Goal: Task Accomplishment & Management: Complete application form

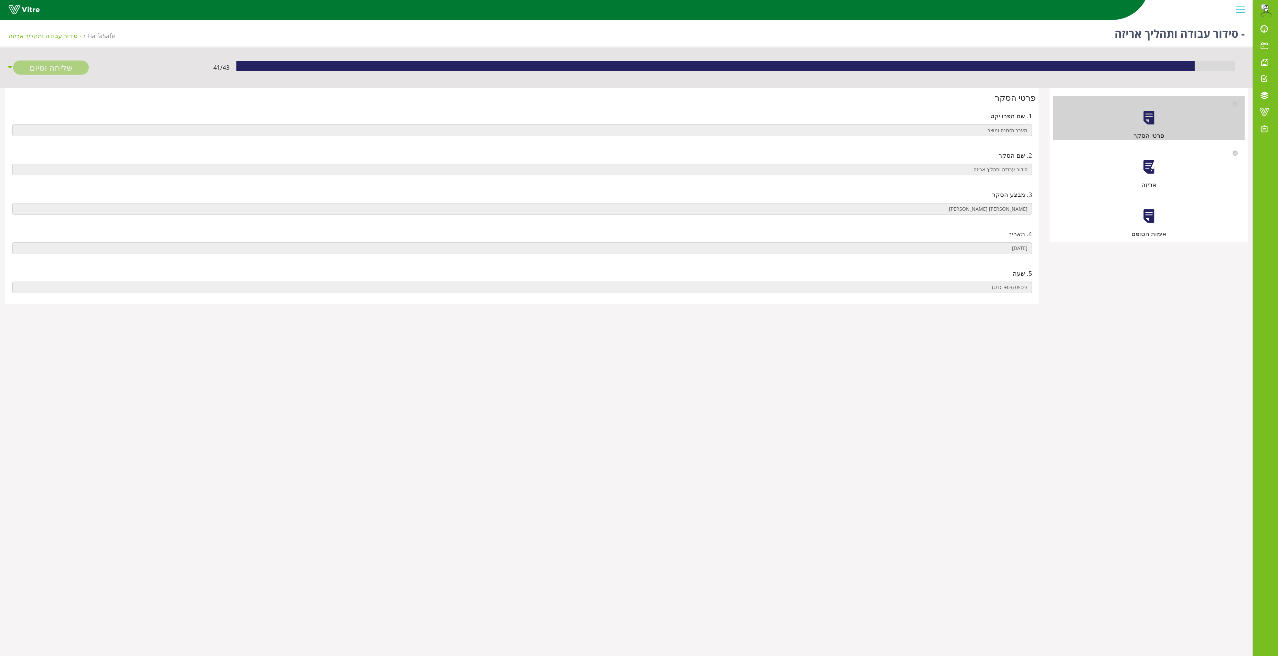
click at [1148, 218] on div at bounding box center [1148, 215] width 15 height 15
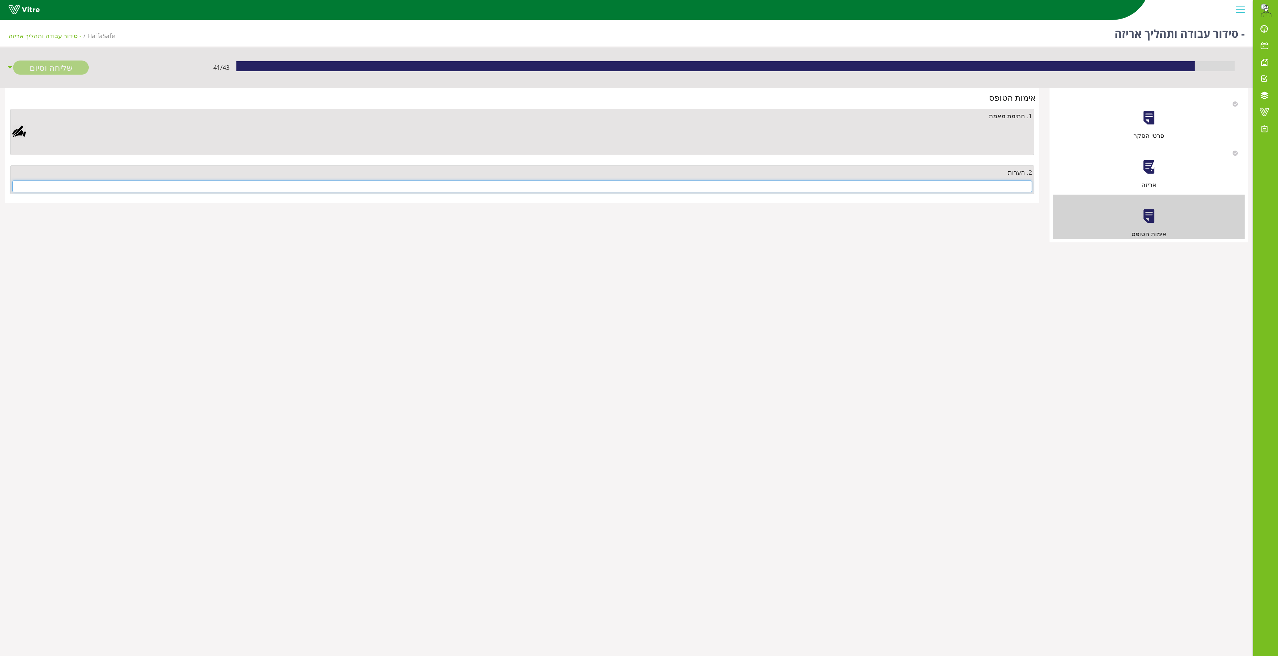
click at [1002, 190] on input "text" at bounding box center [521, 187] width 1019 height 12
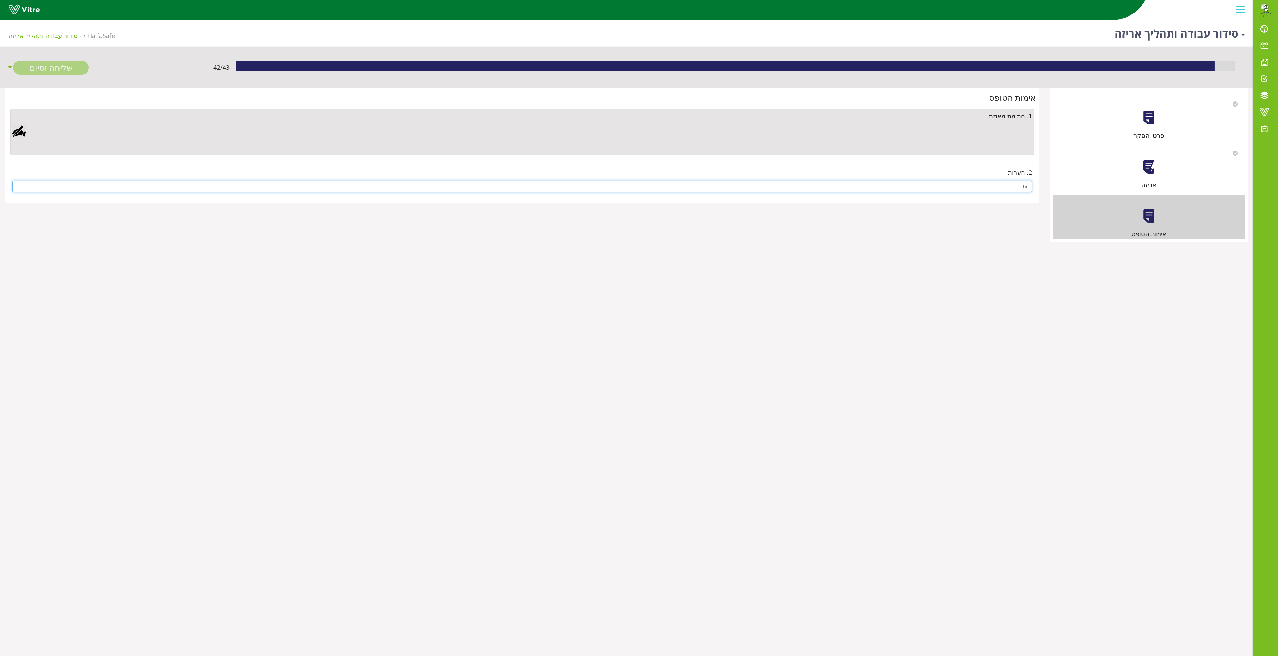
type input "thi"
click at [18, 131] on div at bounding box center [19, 132] width 14 height 14
click at [470, 208] on aside "Clear Save Cancel" at bounding box center [639, 328] width 1278 height 656
drag, startPoint x: 558, startPoint y: 219, endPoint x: 465, endPoint y: 164, distance: 108.0
click at [465, 164] on div "Clear Save Cancel" at bounding box center [432, 250] width 224 height 172
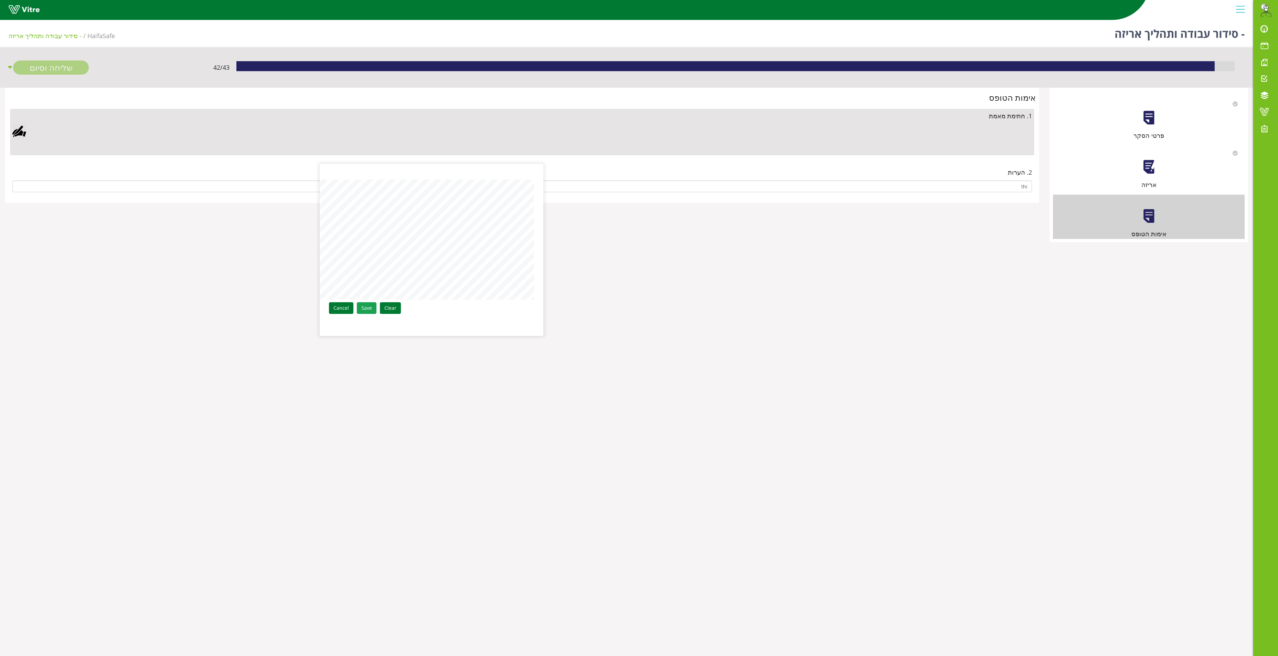
click at [369, 305] on link "Save" at bounding box center [367, 308] width 20 height 12
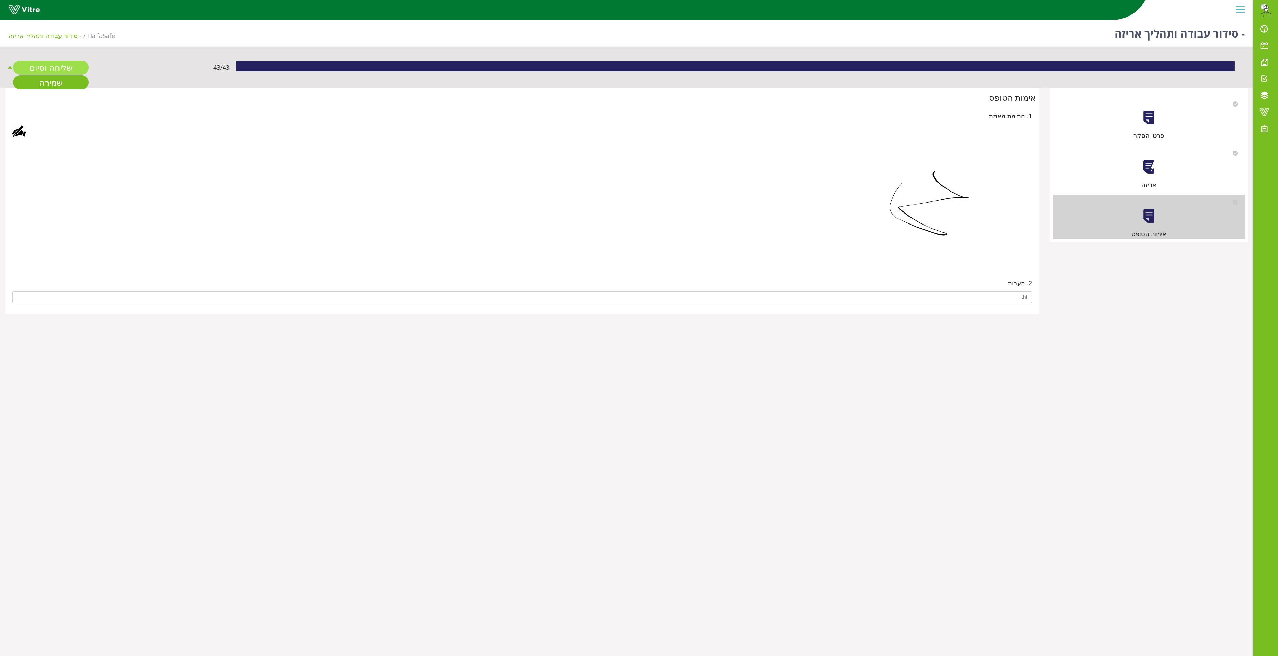
click at [48, 69] on link "שליחה וסיום" at bounding box center [51, 68] width 76 height 14
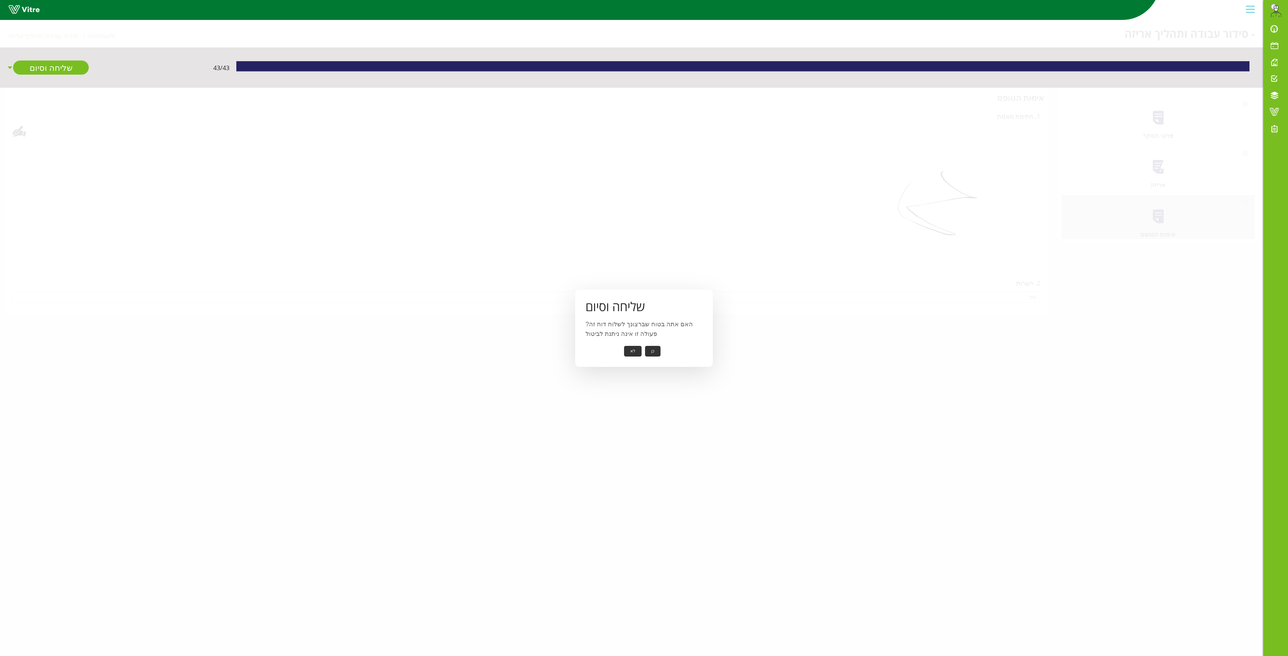
click at [650, 347] on button "כן" at bounding box center [652, 351] width 15 height 11
click at [638, 352] on button "אישור" at bounding box center [642, 346] width 23 height 11
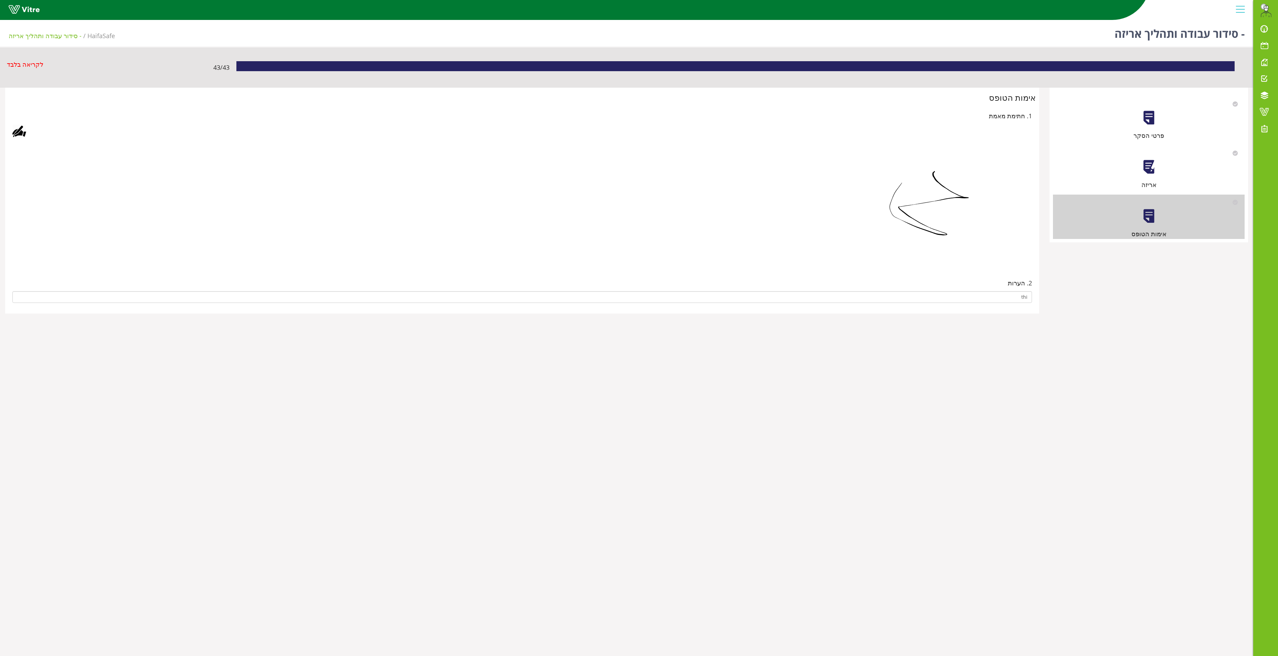
click at [638, 341] on body "Eitsik.Azolay@haifa-group.com התראות והודעות לוח בקרה לוח שנה מענה על טופס משימ…" at bounding box center [639, 345] width 1278 height 656
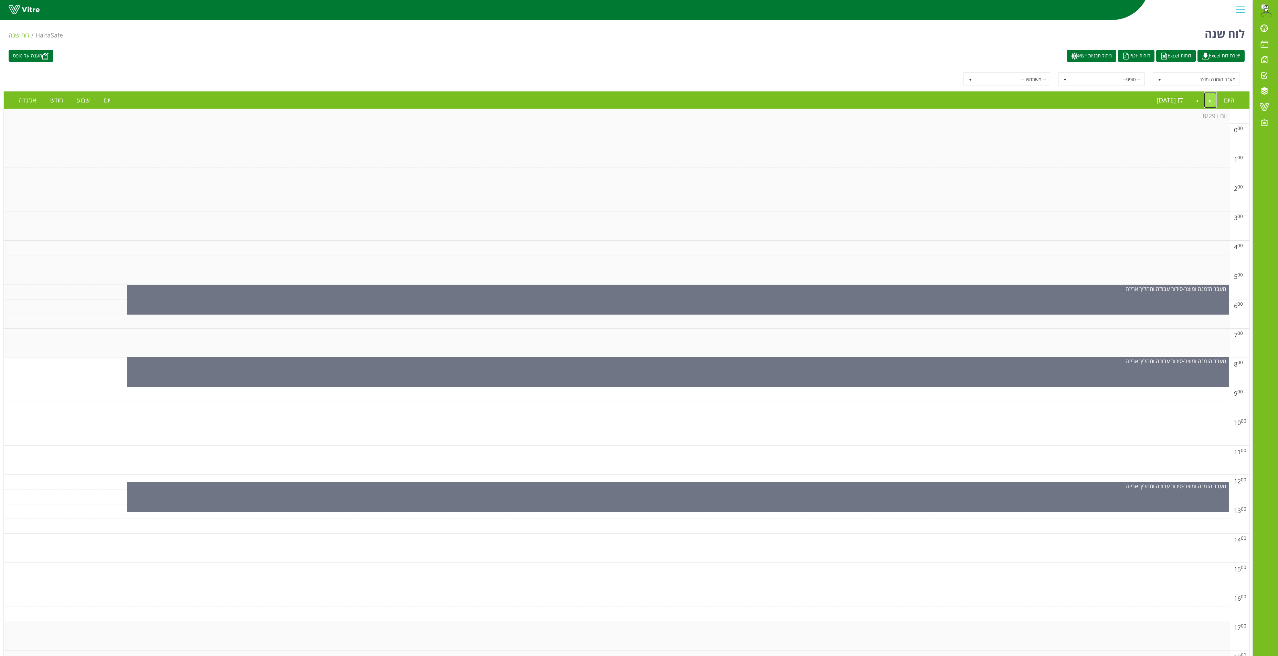
click at [1213, 98] on link "Previous" at bounding box center [1210, 100] width 13 height 16
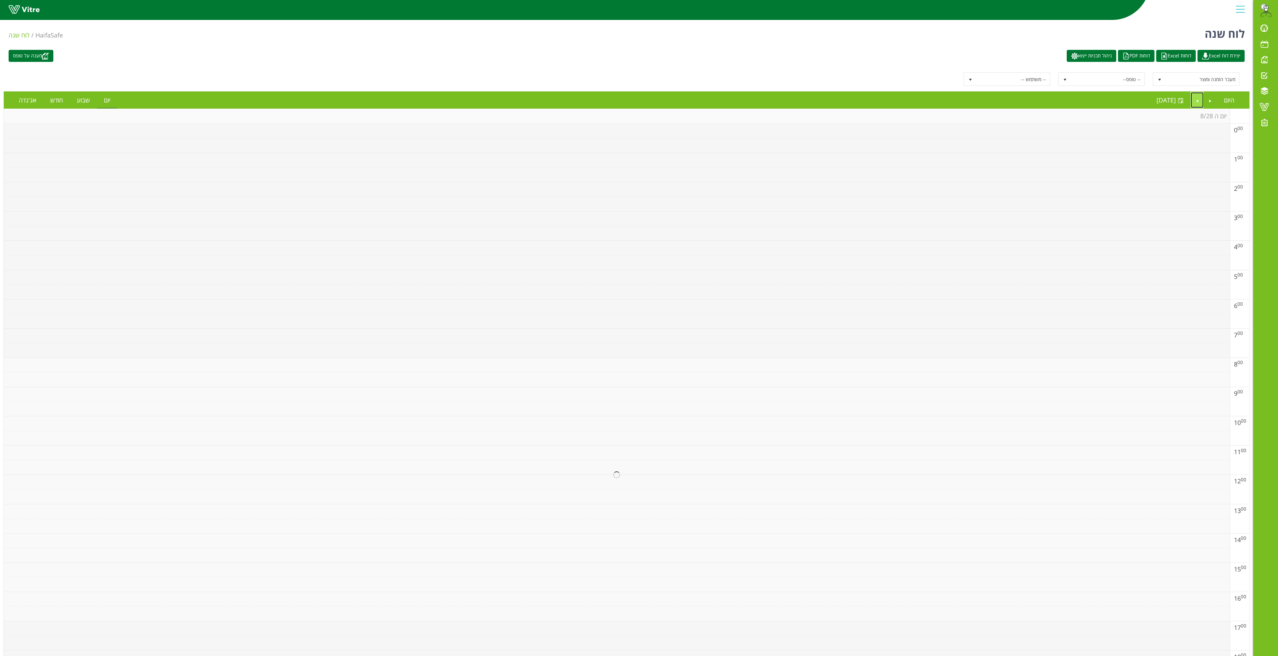
click at [1194, 99] on link "Next" at bounding box center [1196, 100] width 13 height 16
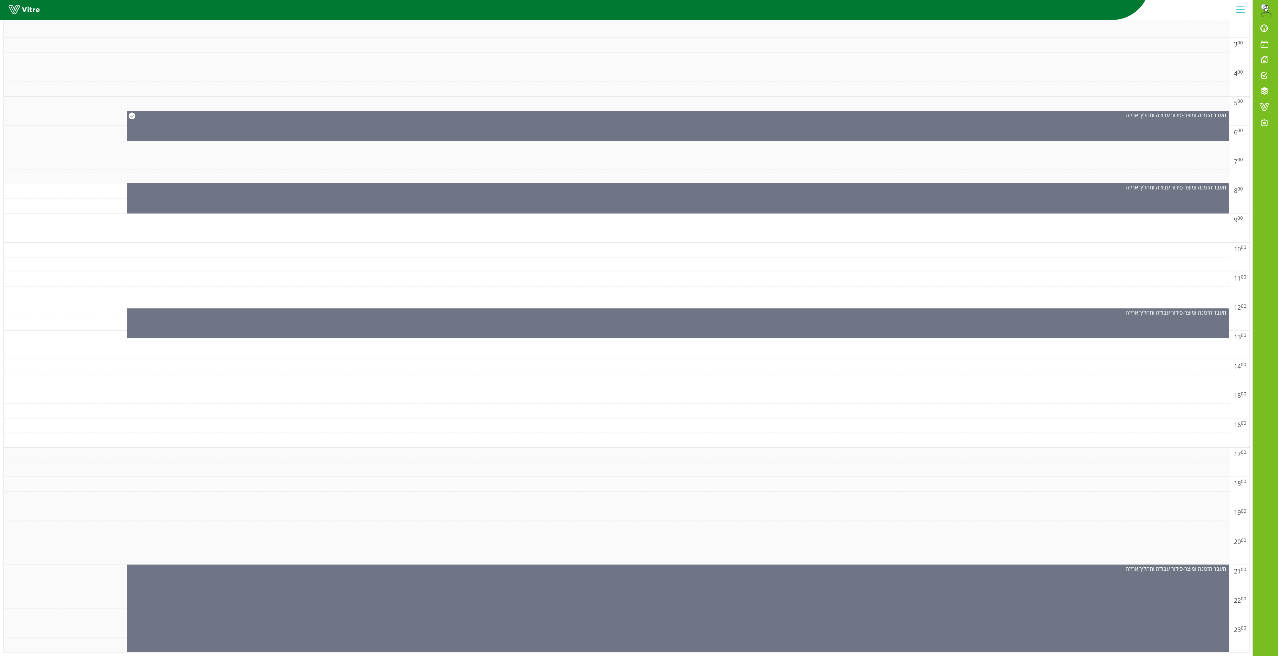
scroll to position [193, 0]
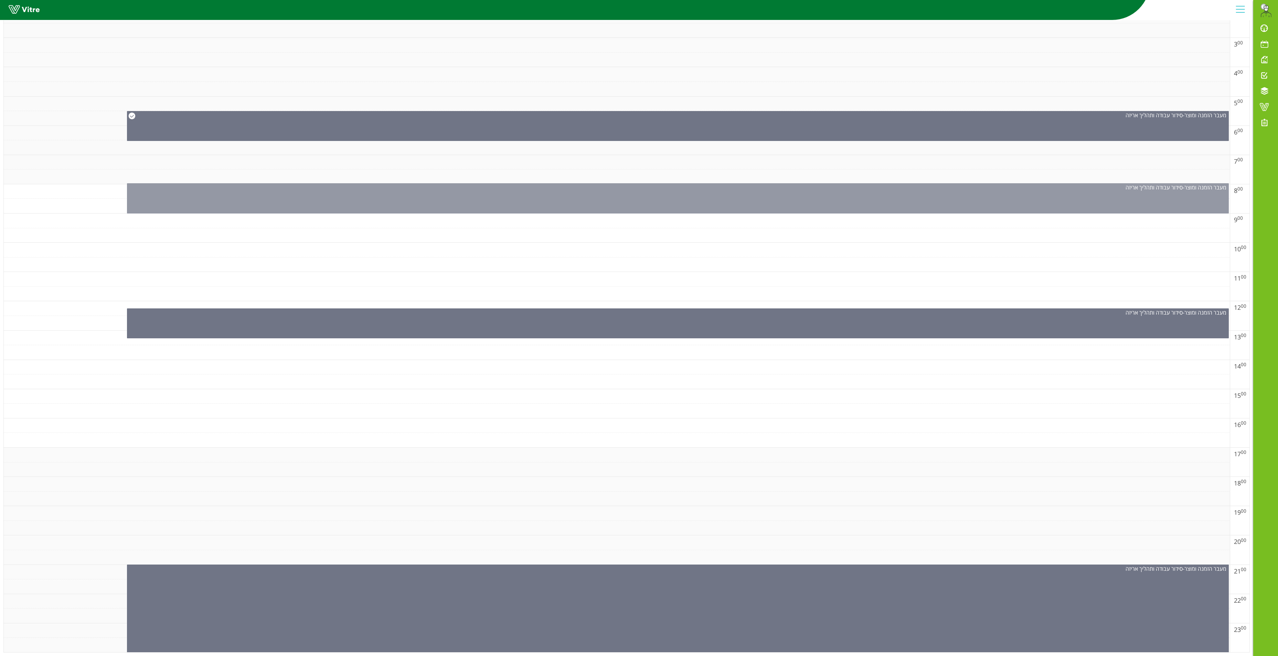
click at [797, 183] on div "מעבר הזמנה ומוצר - סידור עבודה ותהליך אריזה" at bounding box center [678, 198] width 1102 height 30
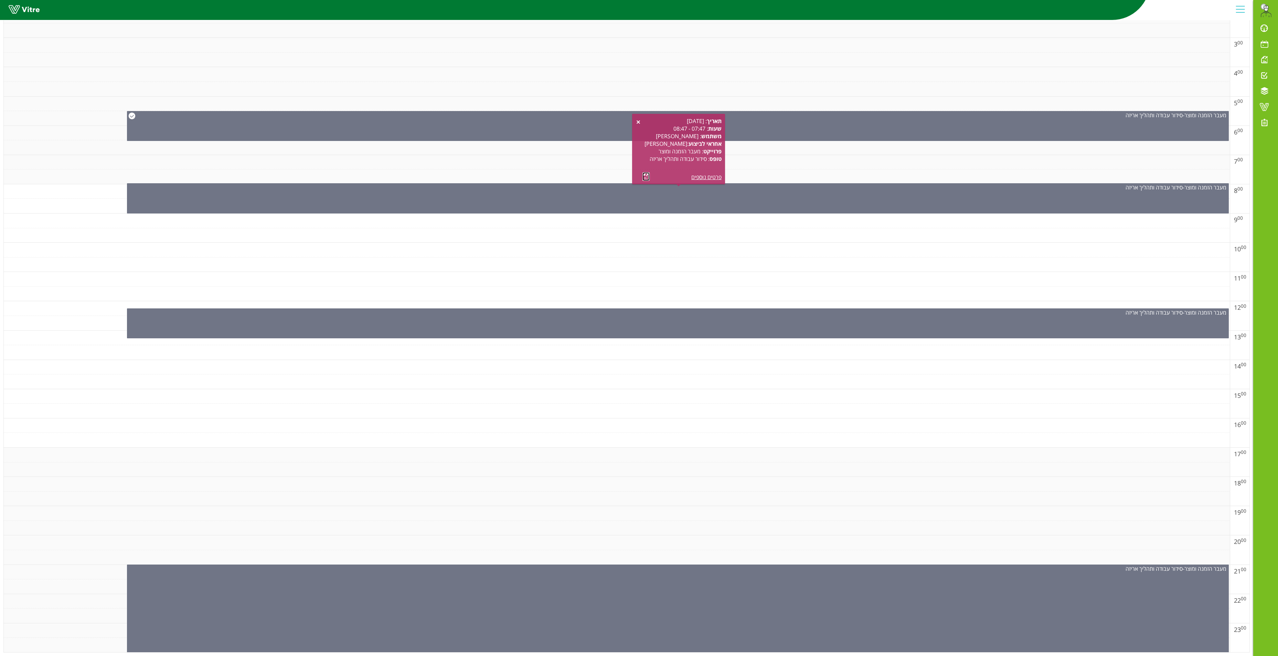
click at [646, 172] on link at bounding box center [645, 176] width 7 height 9
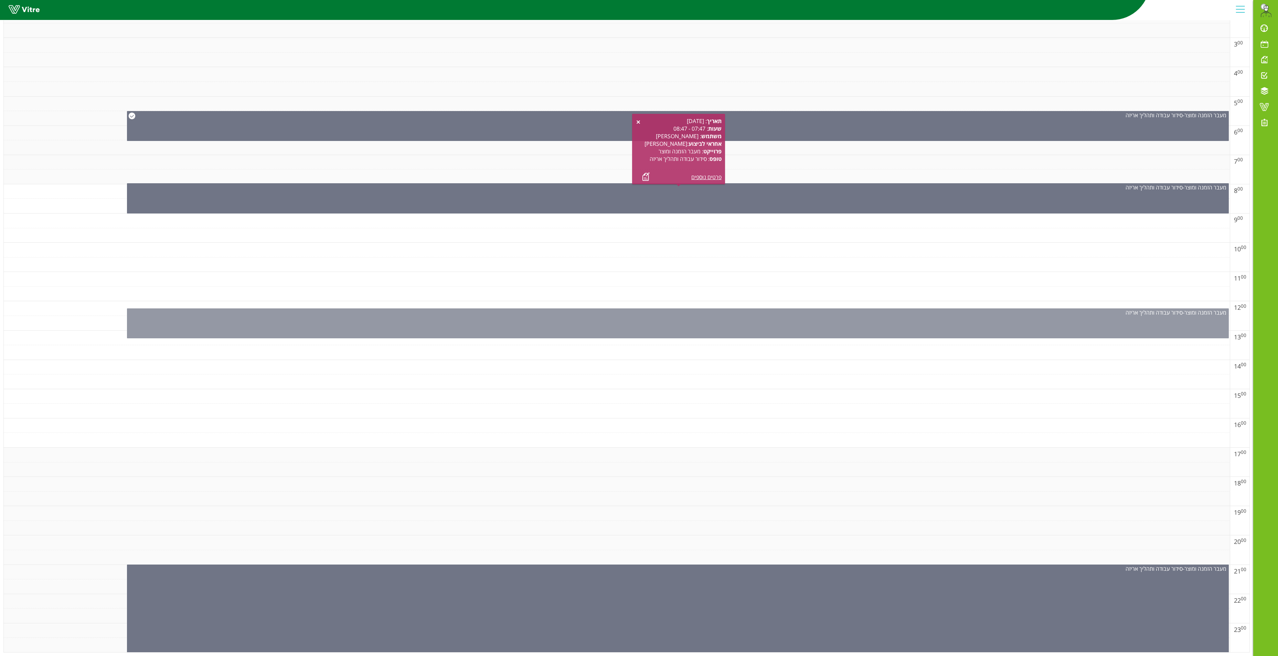
click at [718, 309] on div "מעבר הזמנה ומוצר - סידור עבודה ותהליך אריזה" at bounding box center [677, 313] width 1101 height 8
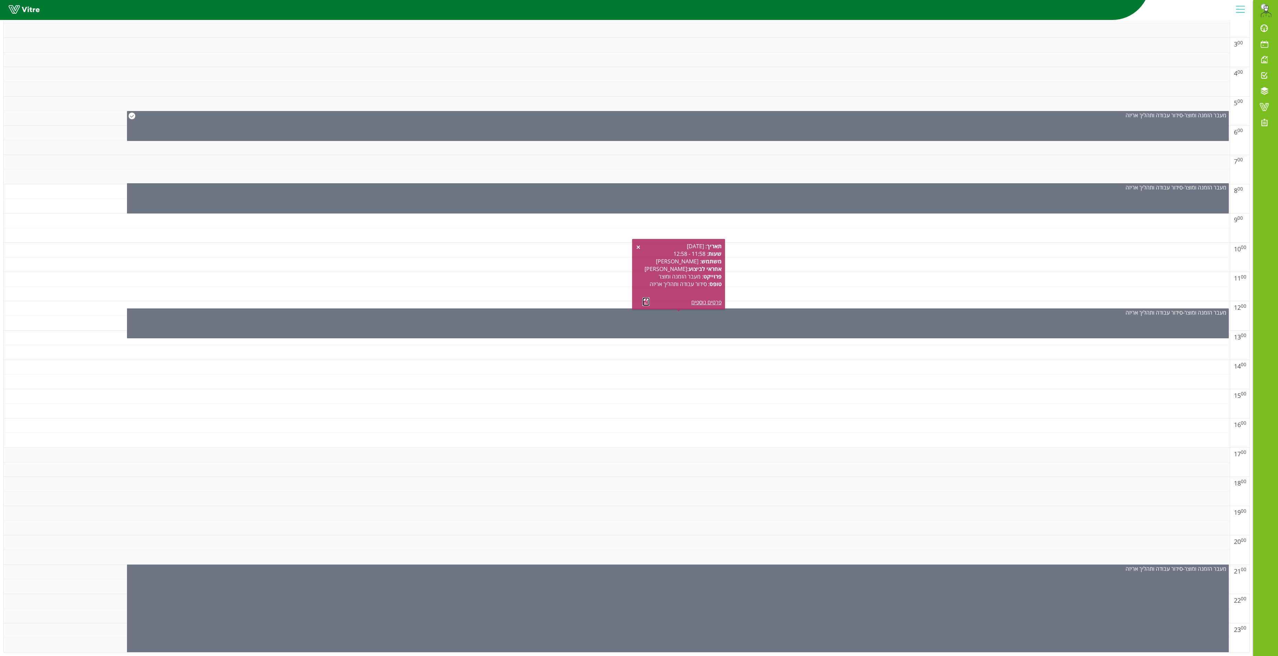
click at [644, 298] on link at bounding box center [645, 302] width 7 height 9
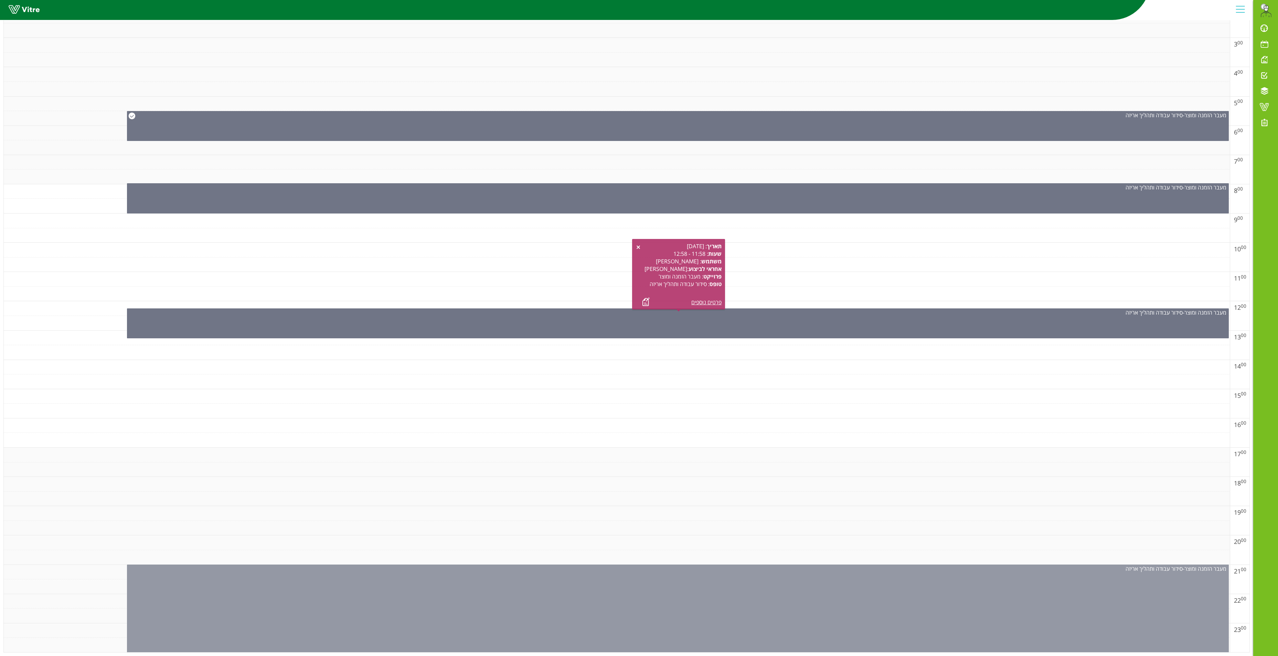
click at [643, 582] on div "מעבר הזמנה ומוצר - סידור עבודה ותהליך אריזה" at bounding box center [678, 617] width 1102 height 104
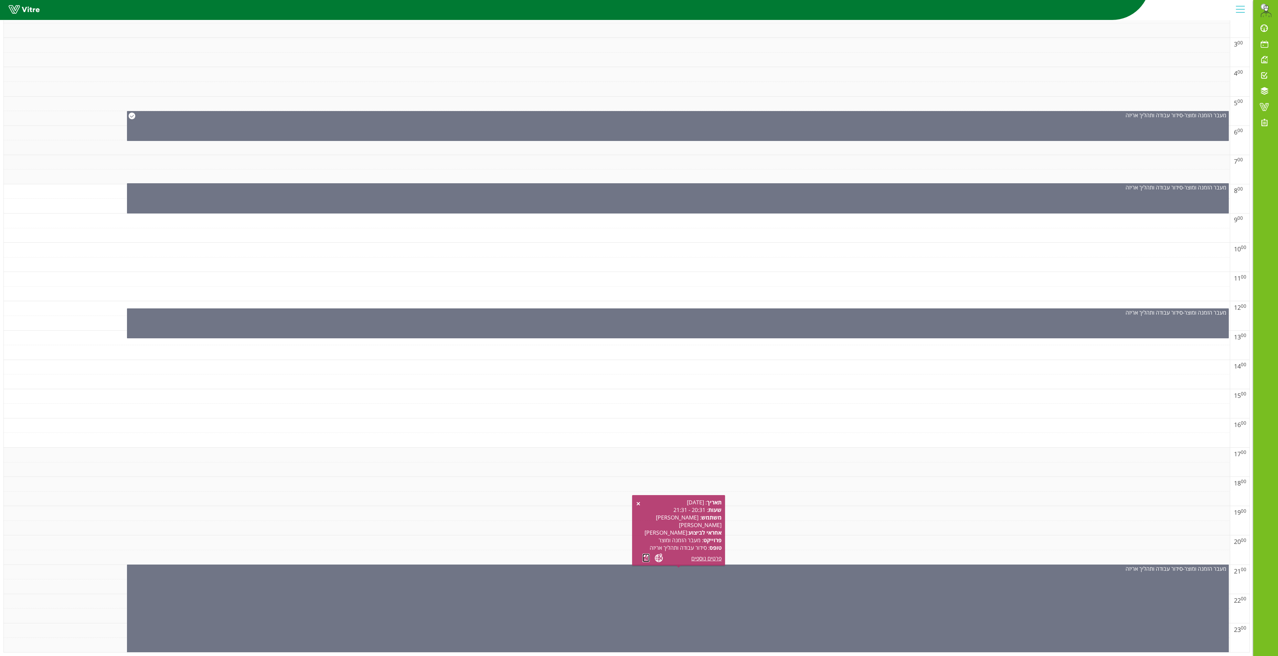
click at [644, 554] on link at bounding box center [645, 558] width 7 height 9
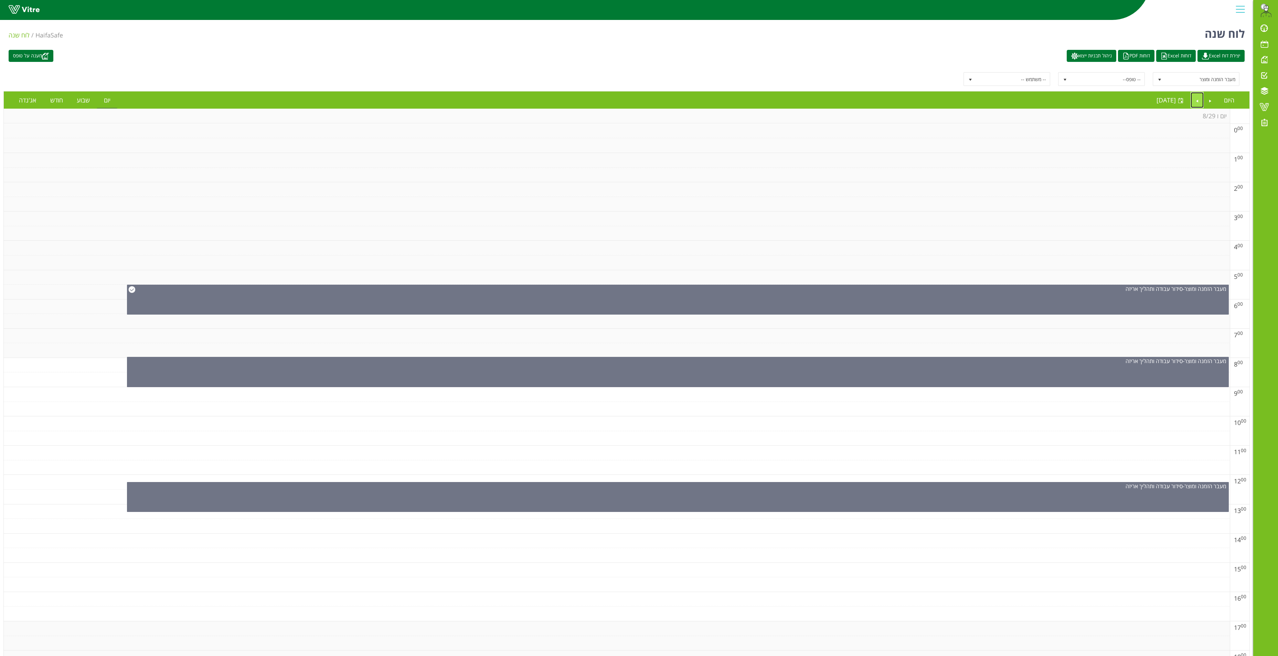
click at [1197, 105] on link "Next" at bounding box center [1196, 100] width 13 height 16
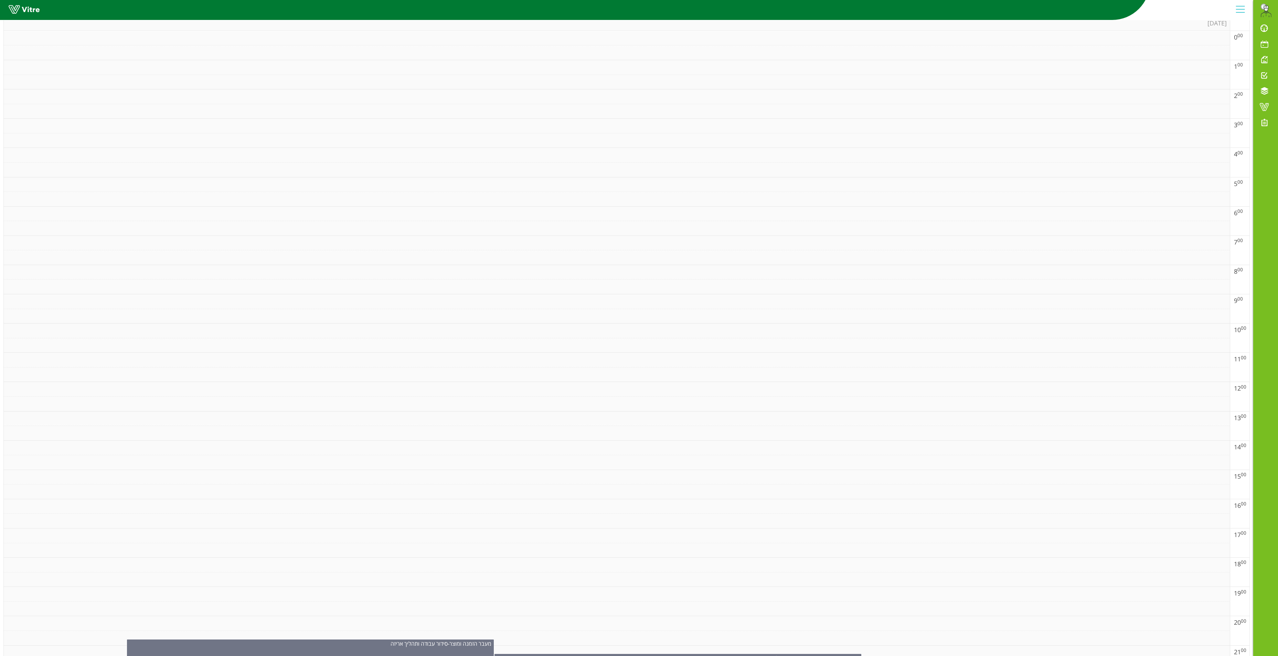
scroll to position [193, 0]
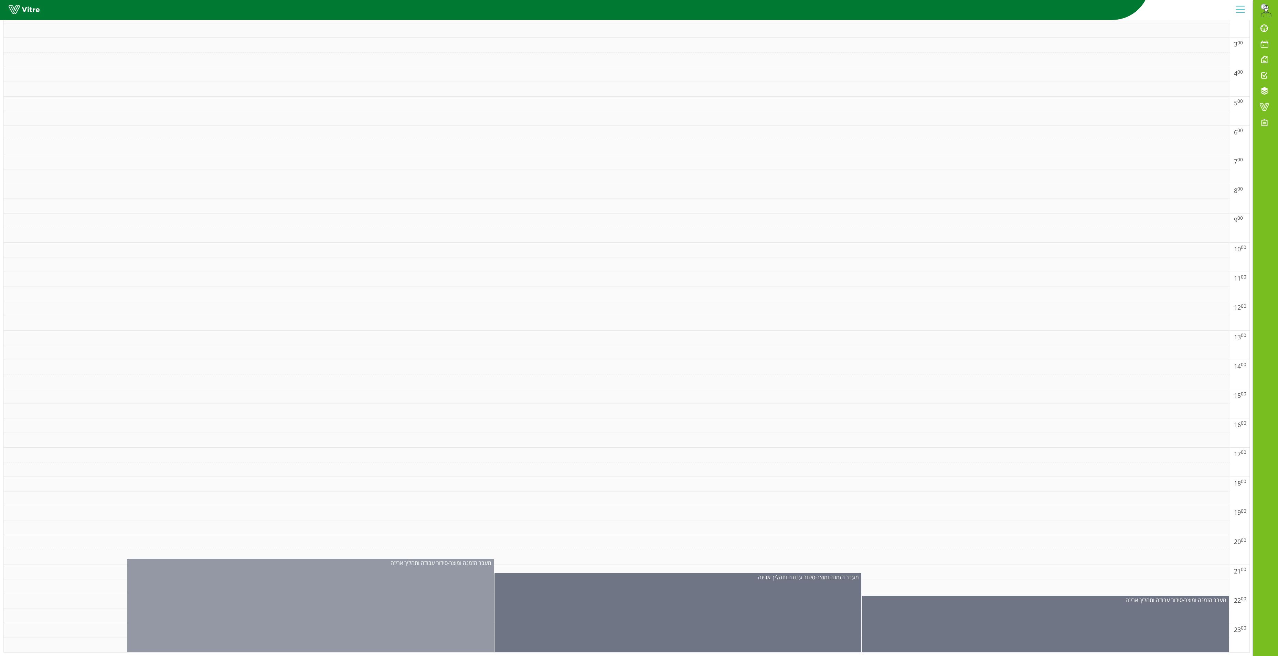
click at [352, 564] on div "מעבר הזמנה ומוצר - סידור עבודה ותהליך אריזה" at bounding box center [310, 614] width 367 height 110
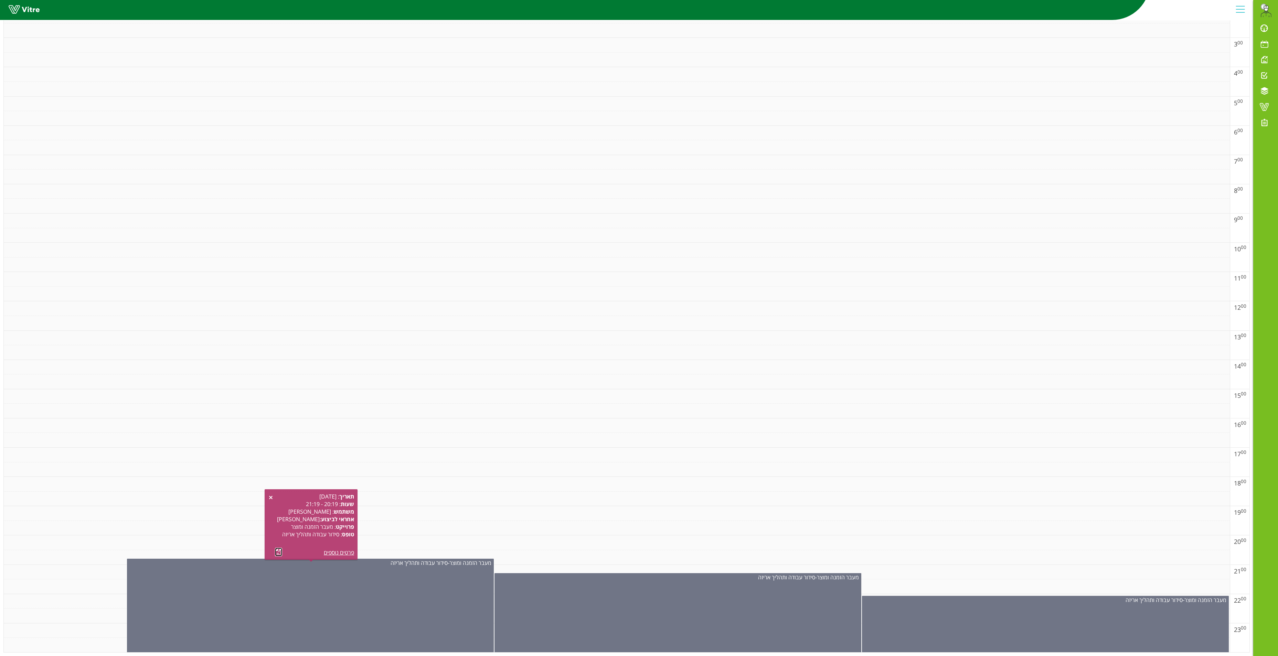
click at [277, 548] on link at bounding box center [278, 552] width 7 height 9
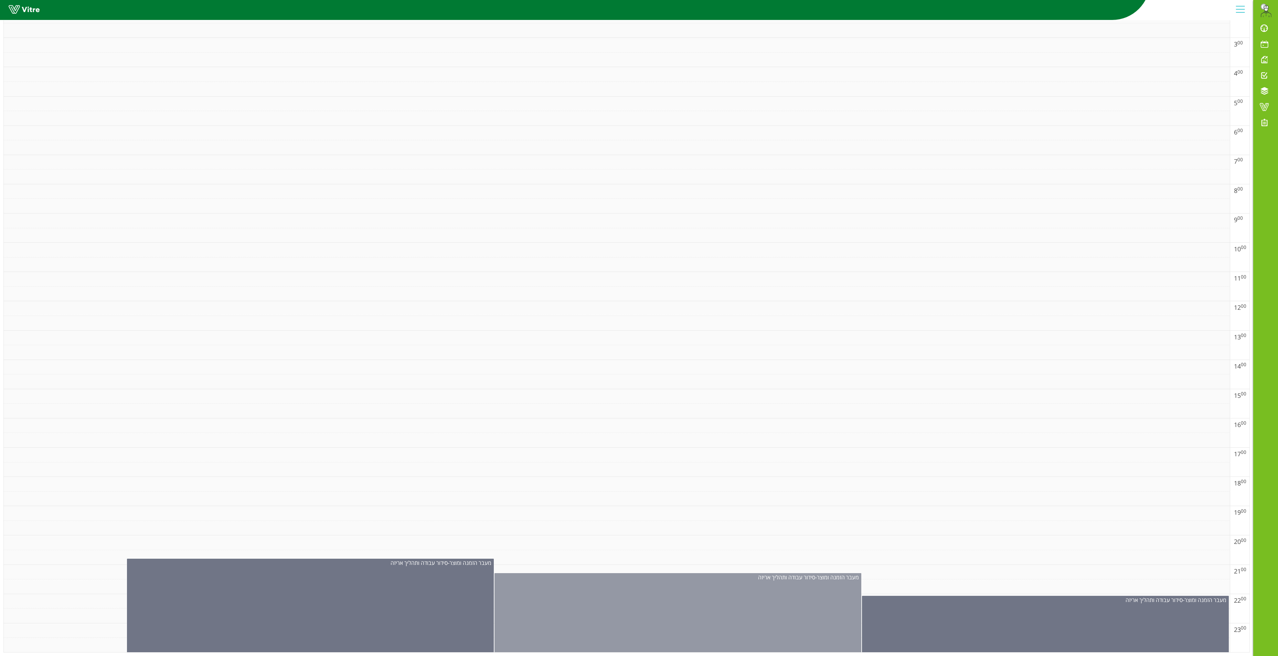
click at [696, 594] on div "מעבר הזמנה ומוצר - סידור עבודה ותהליך אריזה" at bounding box center [677, 620] width 367 height 95
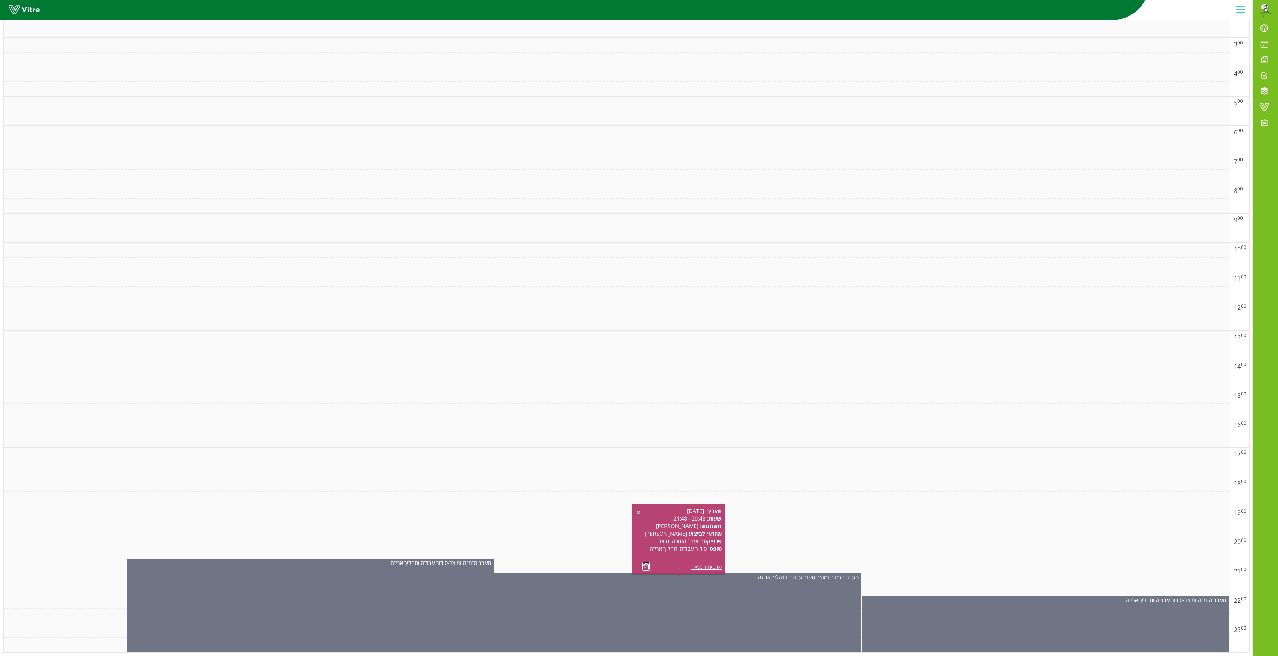
click at [644, 562] on link at bounding box center [645, 566] width 7 height 9
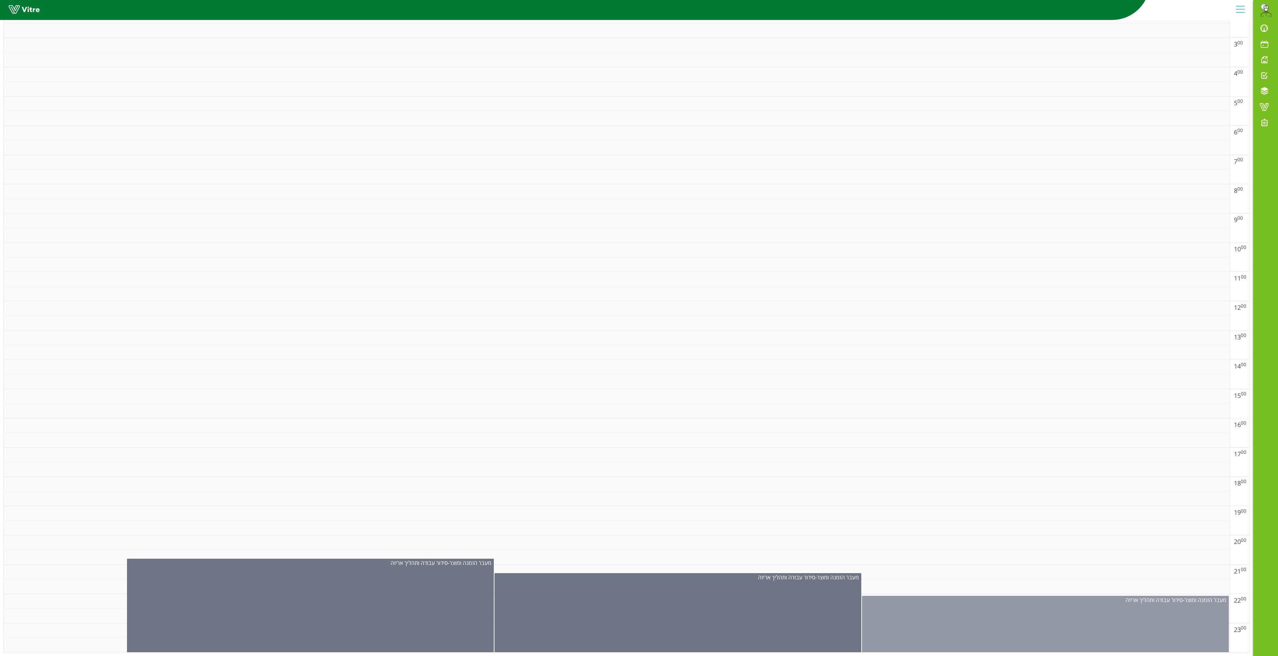
click at [982, 605] on div "מעבר הזמנה ומוצר - סידור עבודה ותהליך אריזה" at bounding box center [1045, 632] width 367 height 72
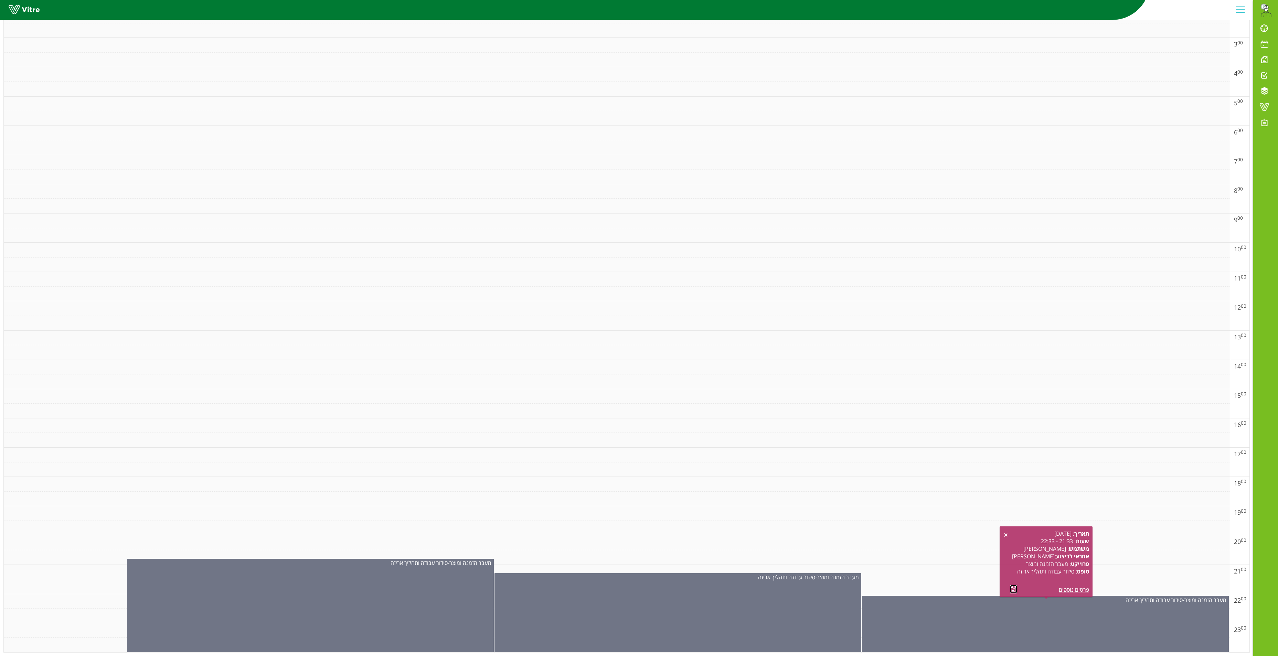
click at [1013, 585] on link at bounding box center [1013, 589] width 7 height 9
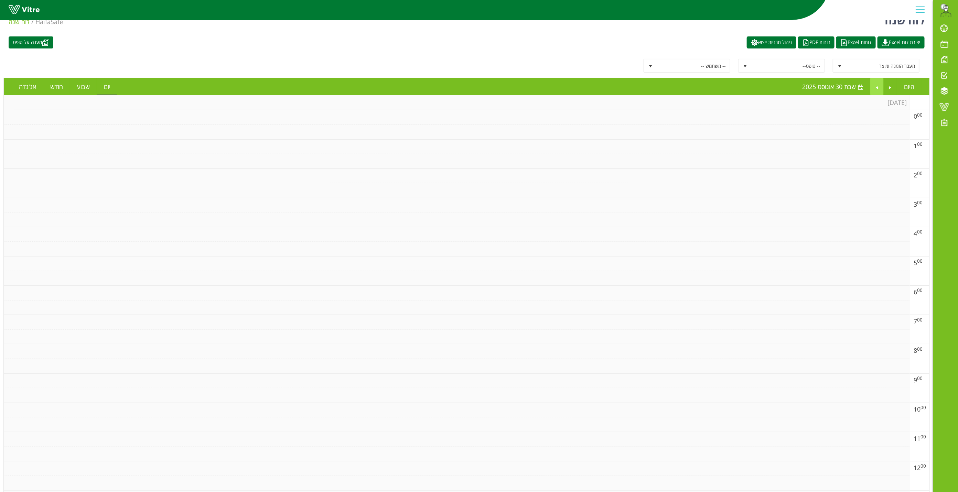
scroll to position [0, 0]
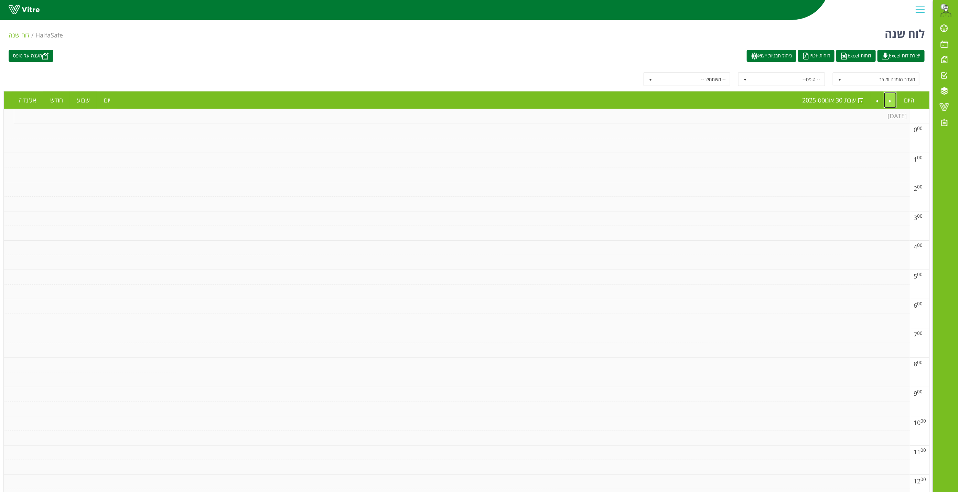
drag, startPoint x: 890, startPoint y: 103, endPoint x: 880, endPoint y: 100, distance: 10.5
click at [890, 103] on link "Previous" at bounding box center [890, 100] width 13 height 16
click at [874, 99] on link "Next" at bounding box center [877, 100] width 13 height 16
click at [876, 101] on link "Next" at bounding box center [877, 100] width 13 height 16
click at [880, 98] on link "Next" at bounding box center [877, 100] width 13 height 16
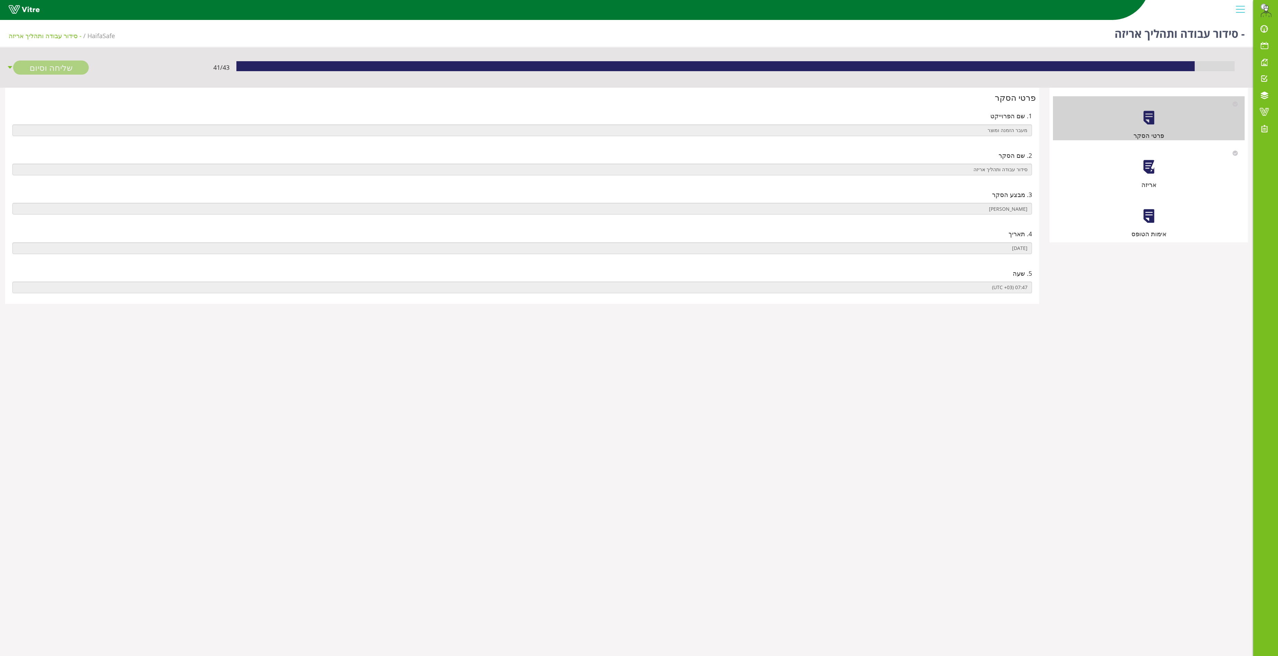
click at [1146, 168] on div at bounding box center [1148, 166] width 15 height 15
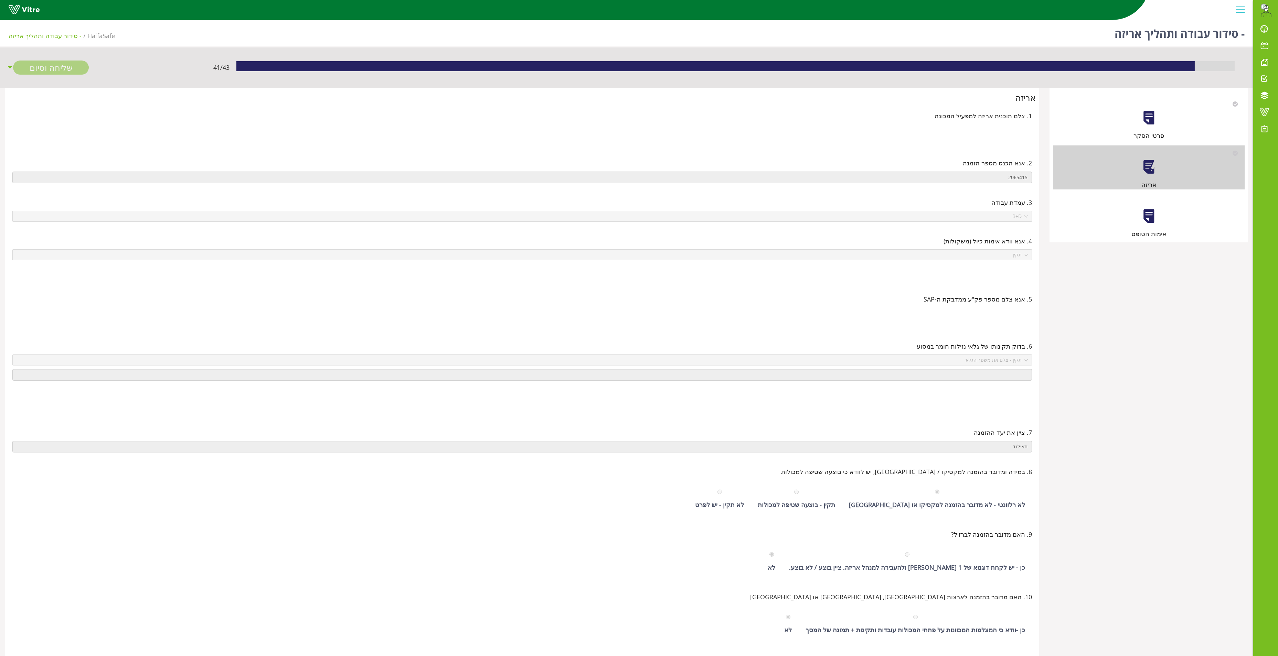
click at [1148, 217] on div at bounding box center [1148, 215] width 15 height 15
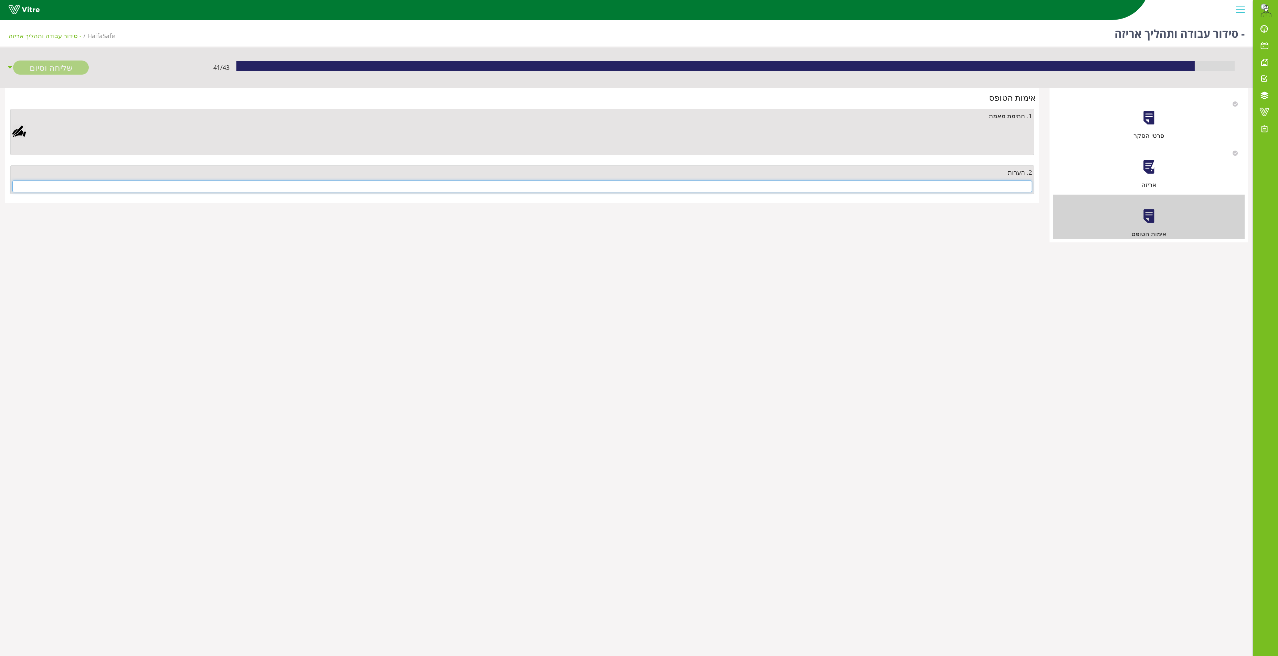
click at [993, 192] on input "text" at bounding box center [521, 187] width 1019 height 12
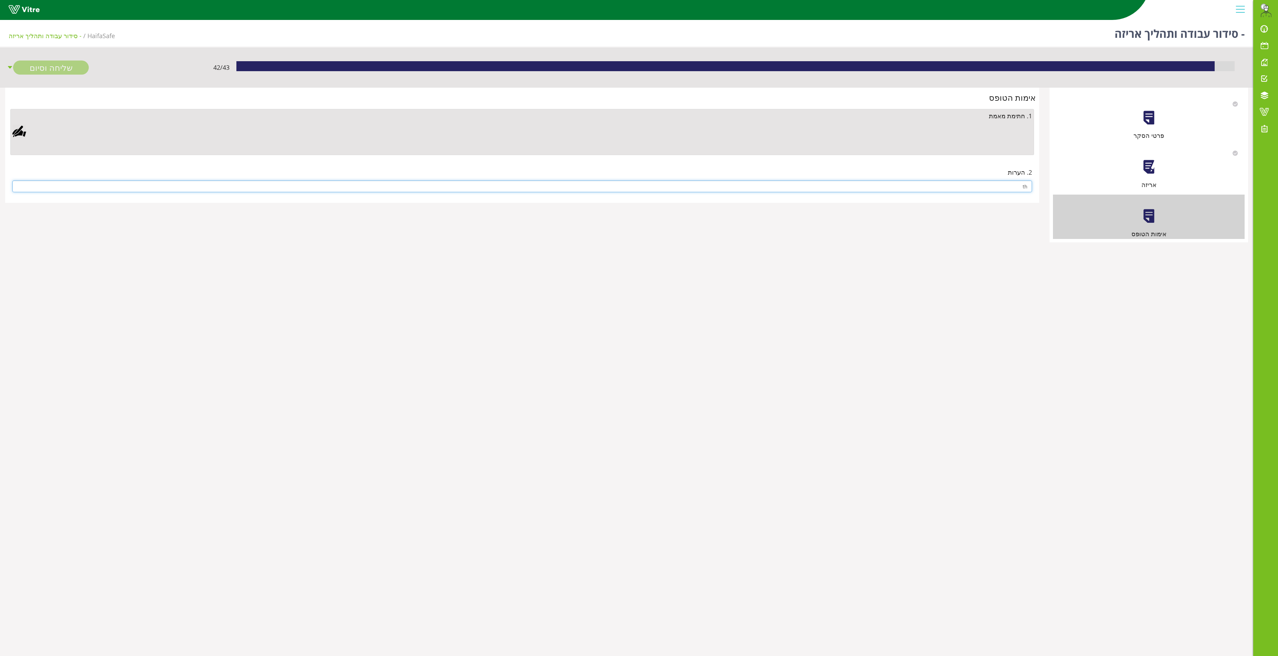
type input "t"
type input "אין"
click at [19, 132] on div at bounding box center [19, 132] width 14 height 14
click at [369, 305] on link "Save" at bounding box center [367, 308] width 20 height 12
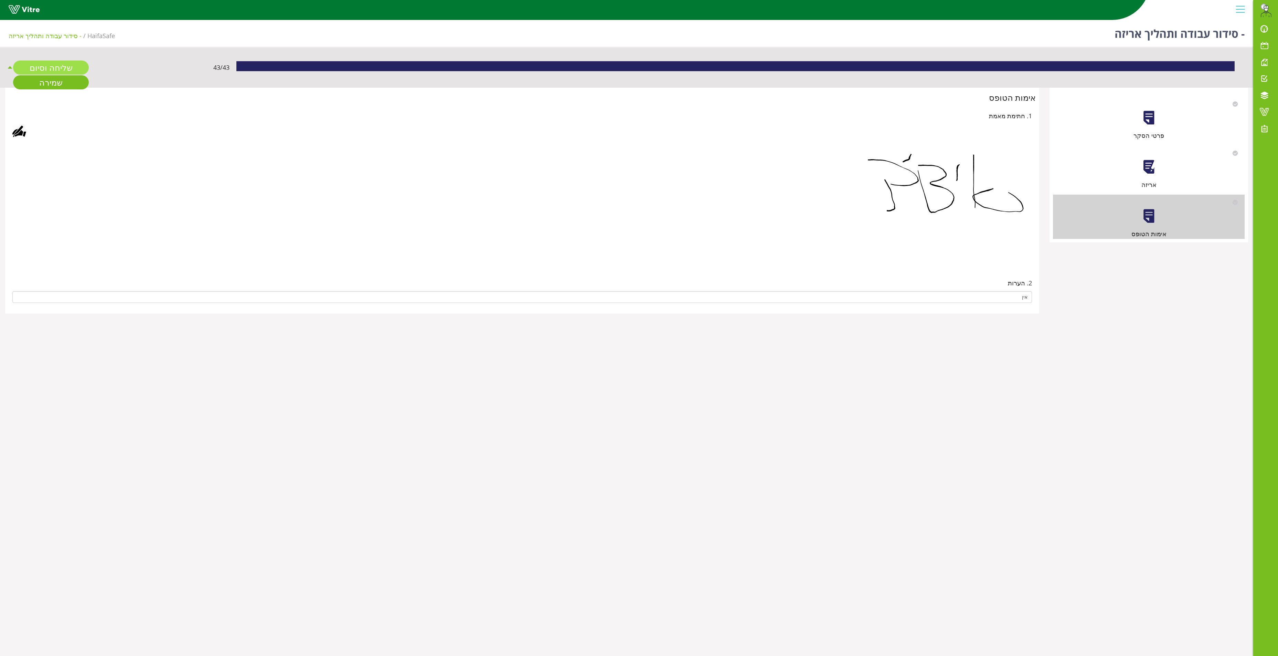
click at [69, 67] on link "שליחה וסיום" at bounding box center [51, 68] width 76 height 14
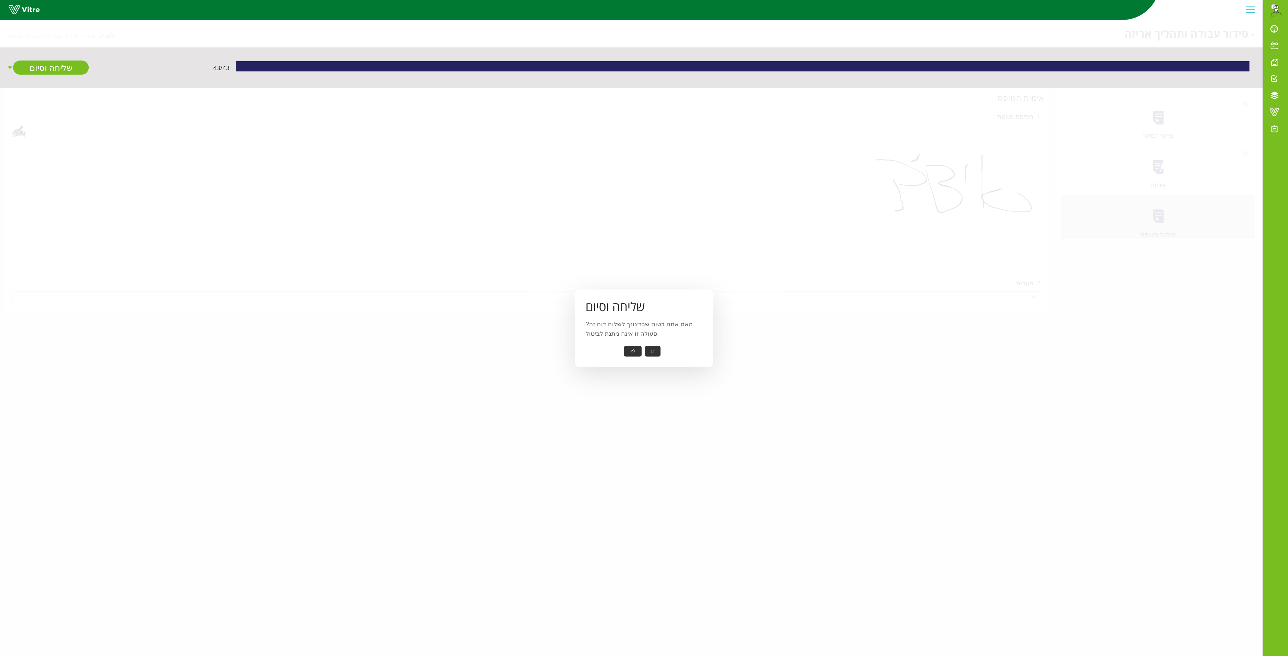
click at [647, 350] on button "כן" at bounding box center [652, 351] width 15 height 11
click at [642, 341] on button "אישור" at bounding box center [642, 346] width 23 height 11
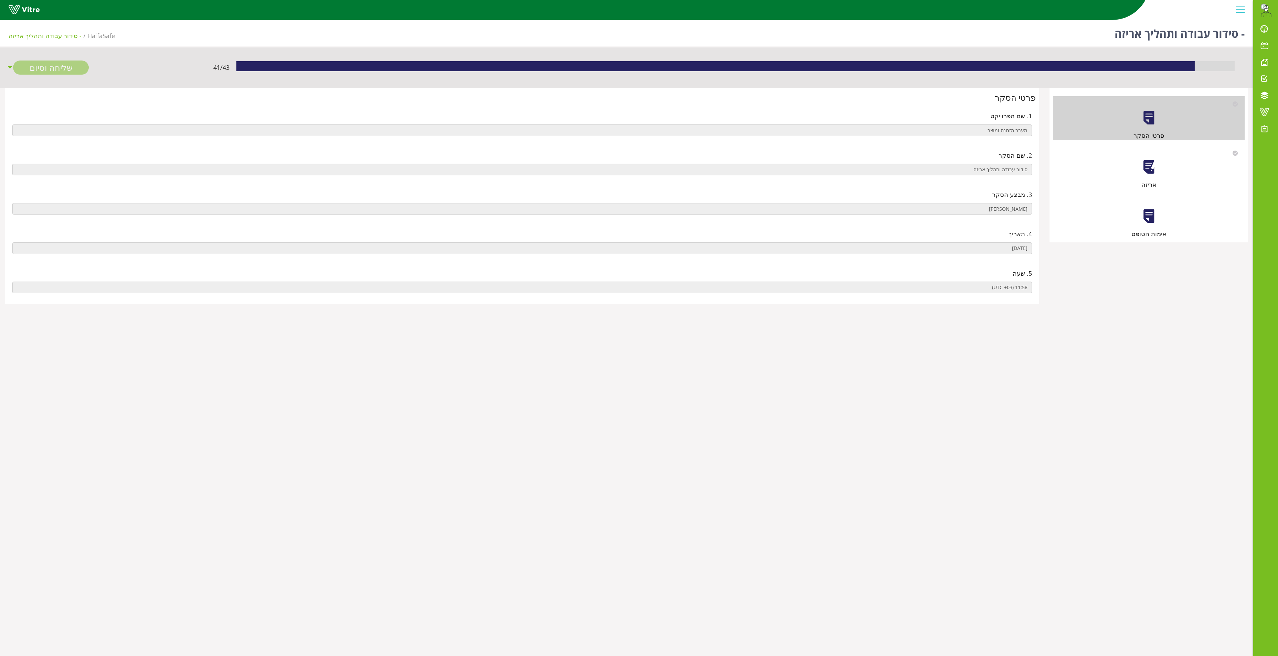
click at [1152, 160] on div "אריזה" at bounding box center [1149, 168] width 192 height 44
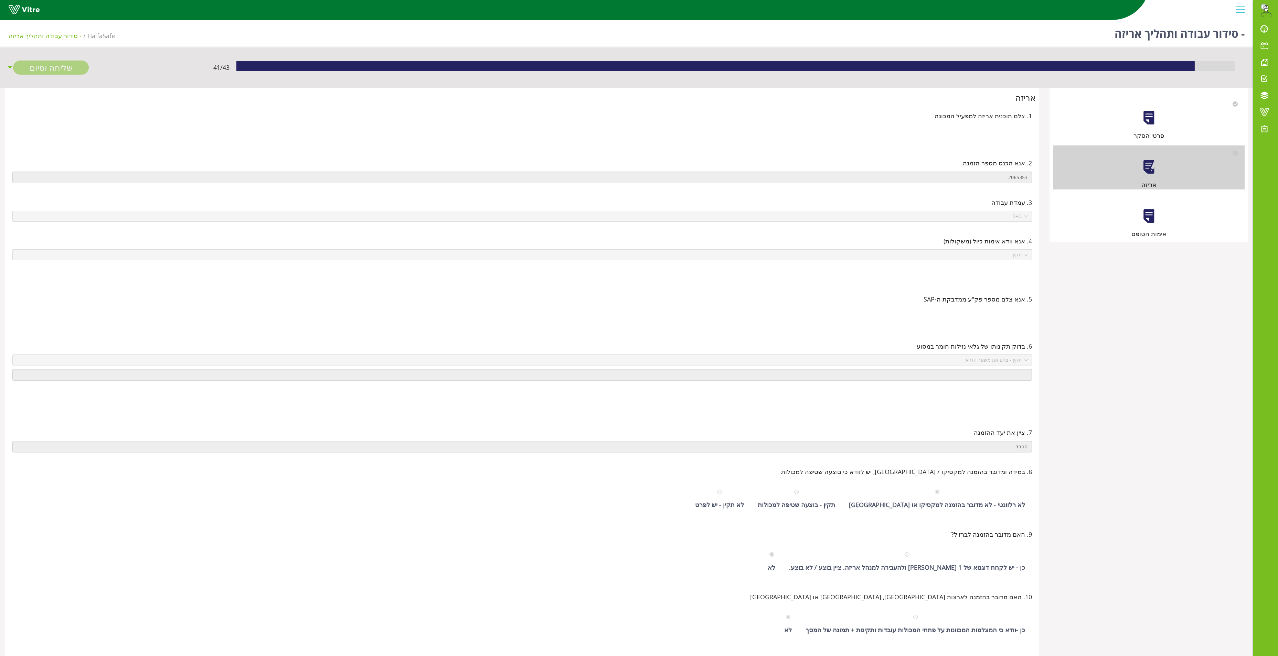
click at [1148, 221] on div at bounding box center [1148, 215] width 15 height 15
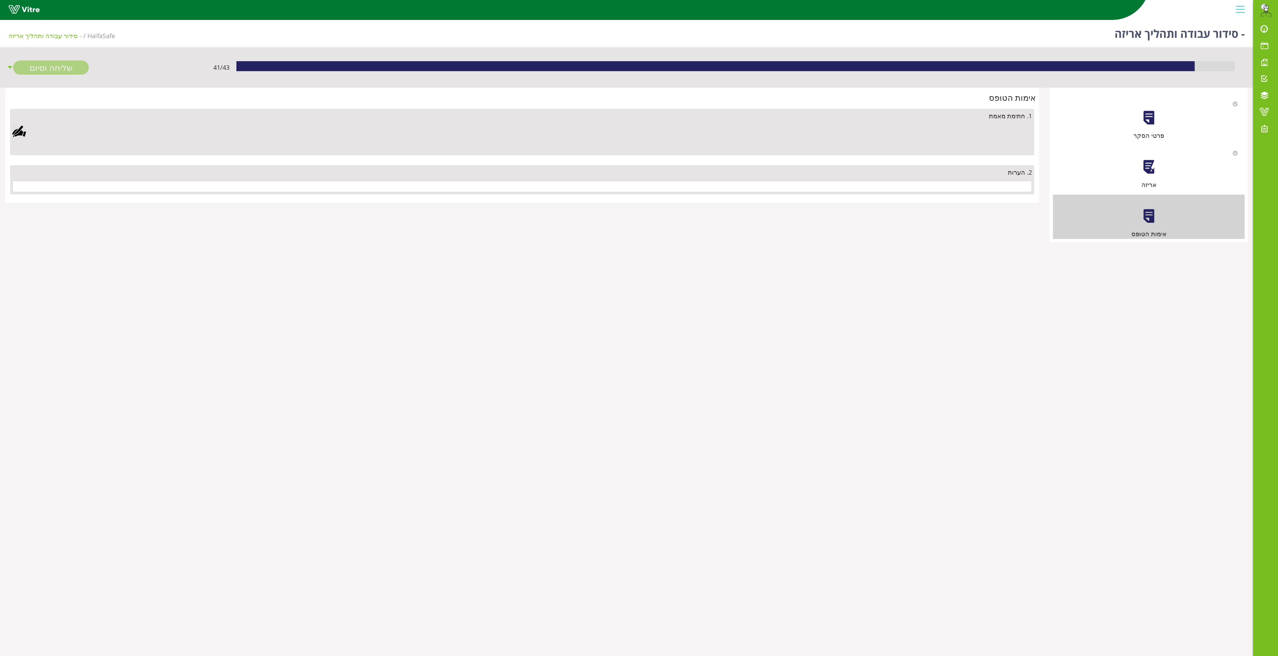
click at [438, 180] on div "2. הערות" at bounding box center [521, 179] width 1023 height 29
click at [442, 188] on input "text" at bounding box center [521, 187] width 1019 height 12
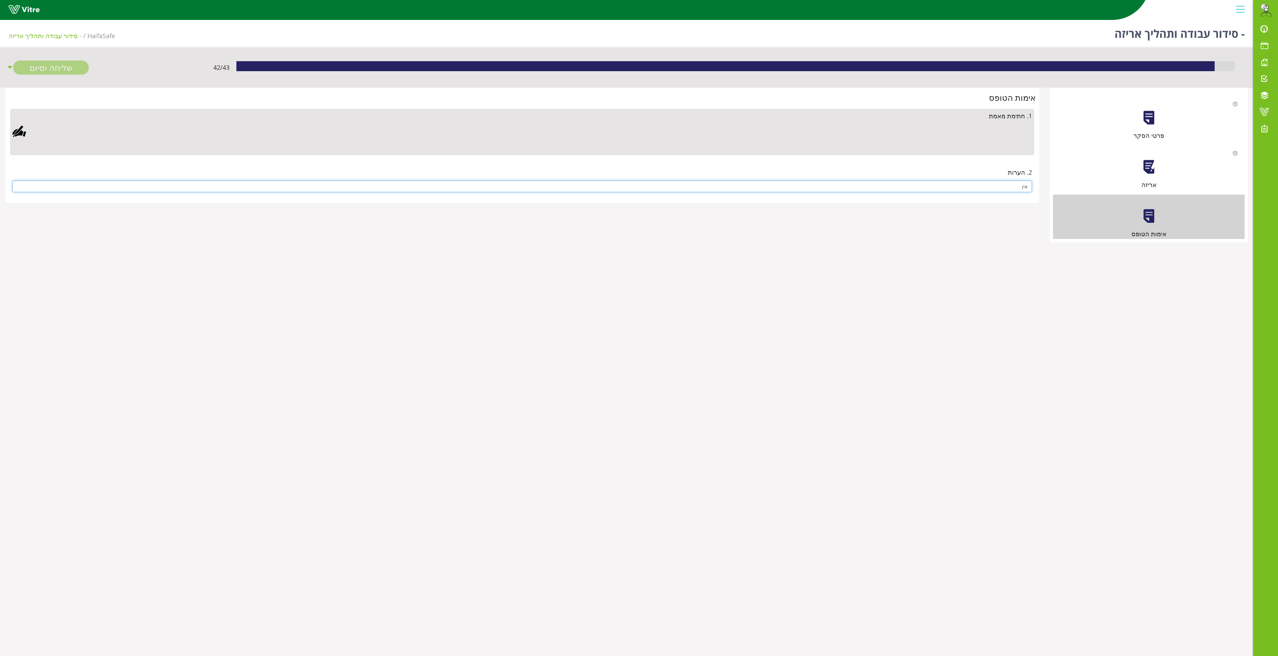
type input "אין"
click at [23, 131] on div at bounding box center [19, 132] width 14 height 14
click at [367, 306] on link "Save" at bounding box center [367, 308] width 20 height 12
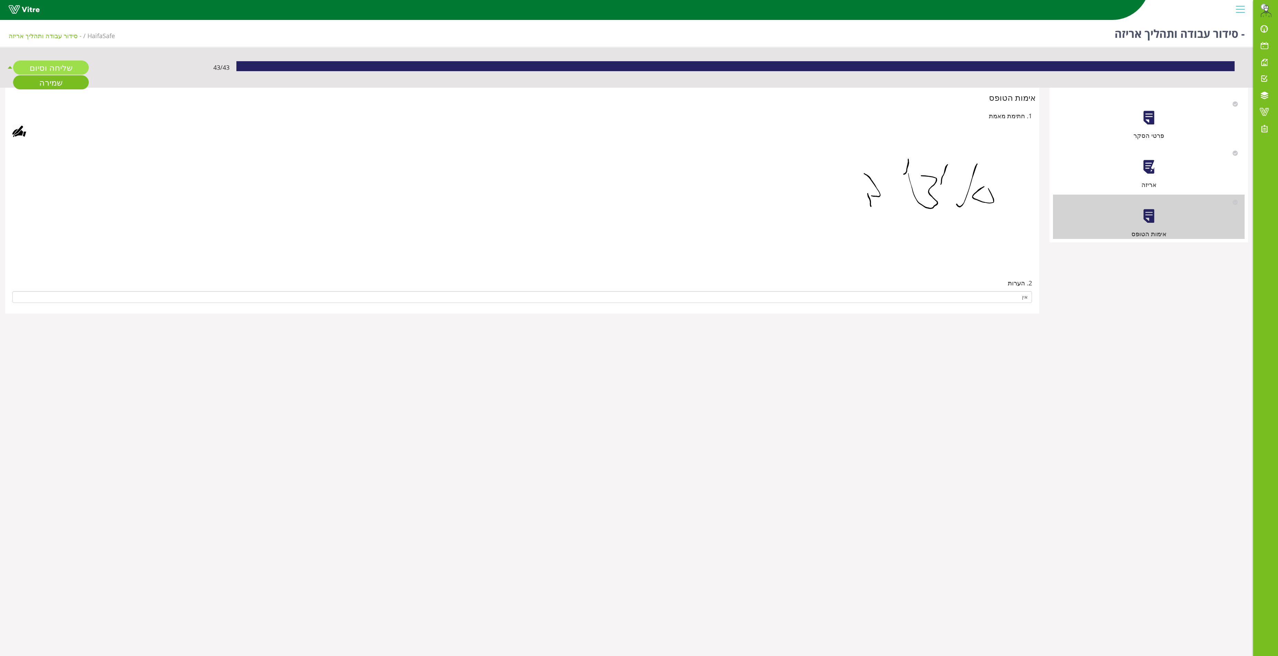
click at [52, 63] on link "שליחה וסיום" at bounding box center [51, 68] width 76 height 14
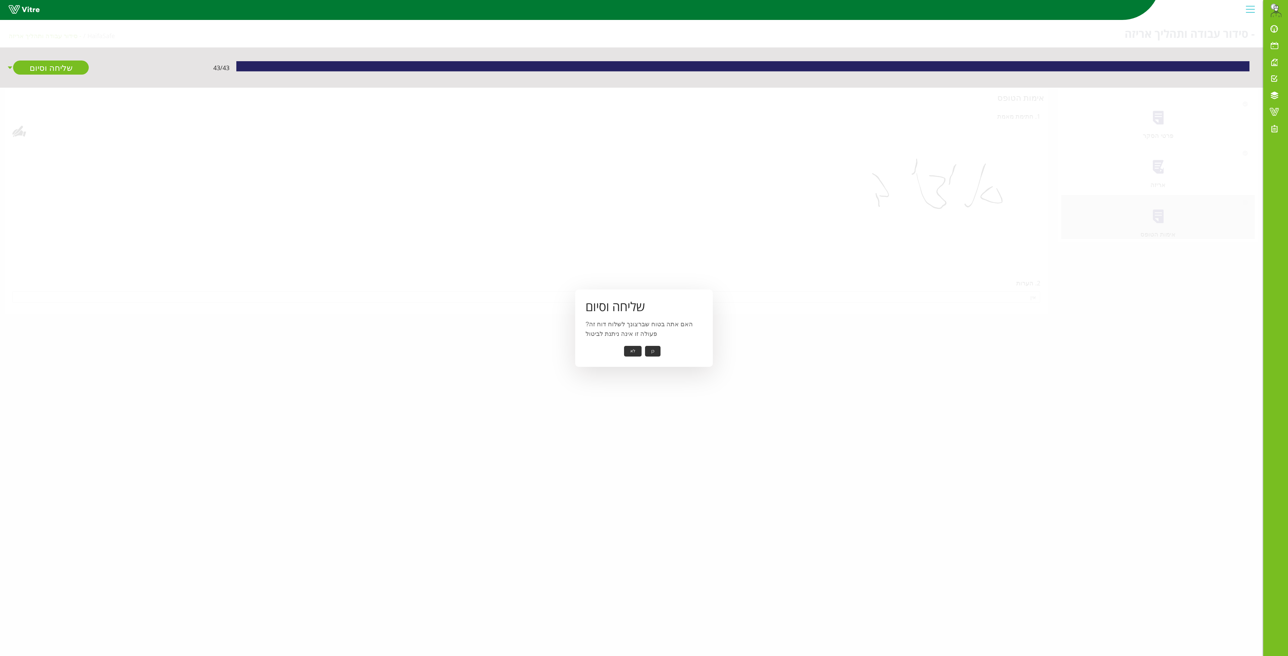
click at [653, 351] on button "כן" at bounding box center [652, 351] width 15 height 11
click at [638, 350] on button "אישור" at bounding box center [642, 346] width 23 height 11
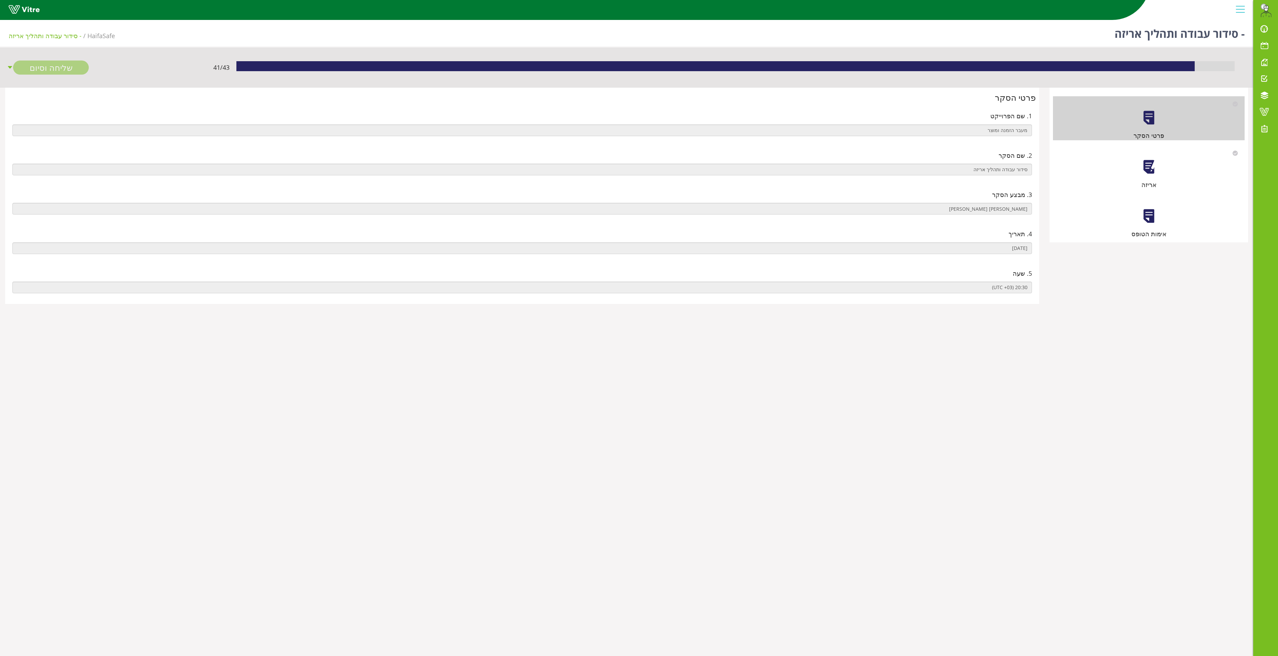
click at [1152, 156] on div "אריזה" at bounding box center [1149, 168] width 192 height 44
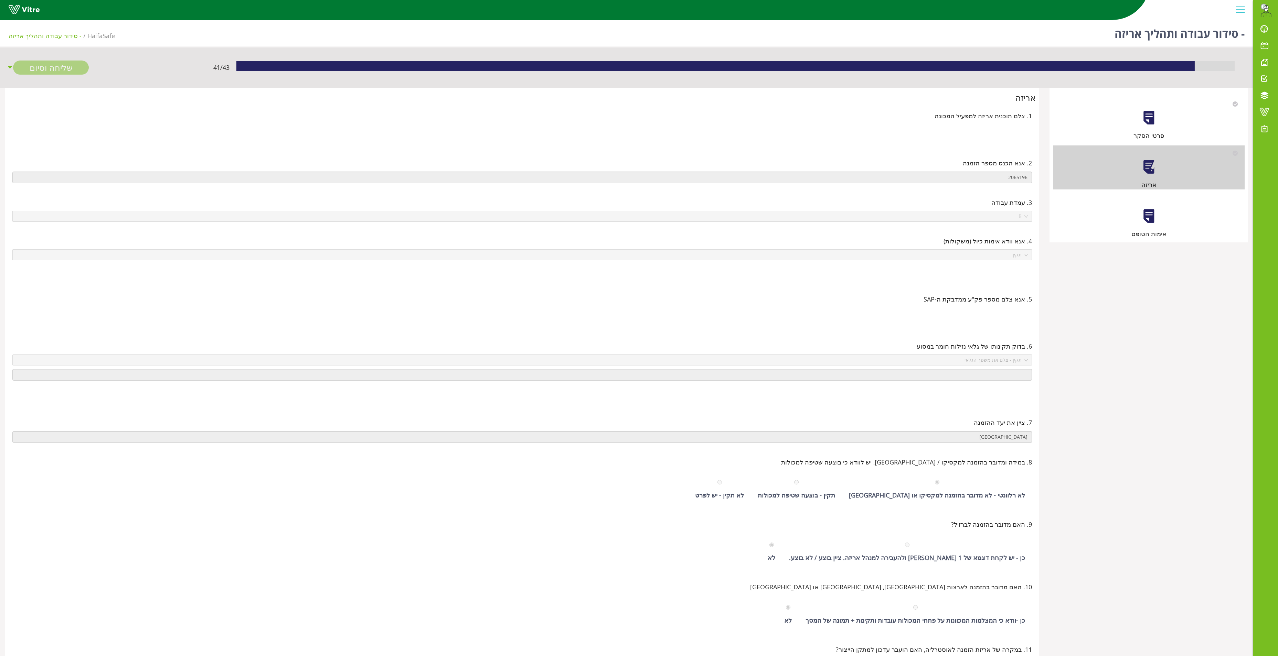
drag, startPoint x: 1141, startPoint y: 222, endPoint x: 1120, endPoint y: 229, distance: 22.4
click at [1141, 222] on div at bounding box center [1148, 215] width 15 height 15
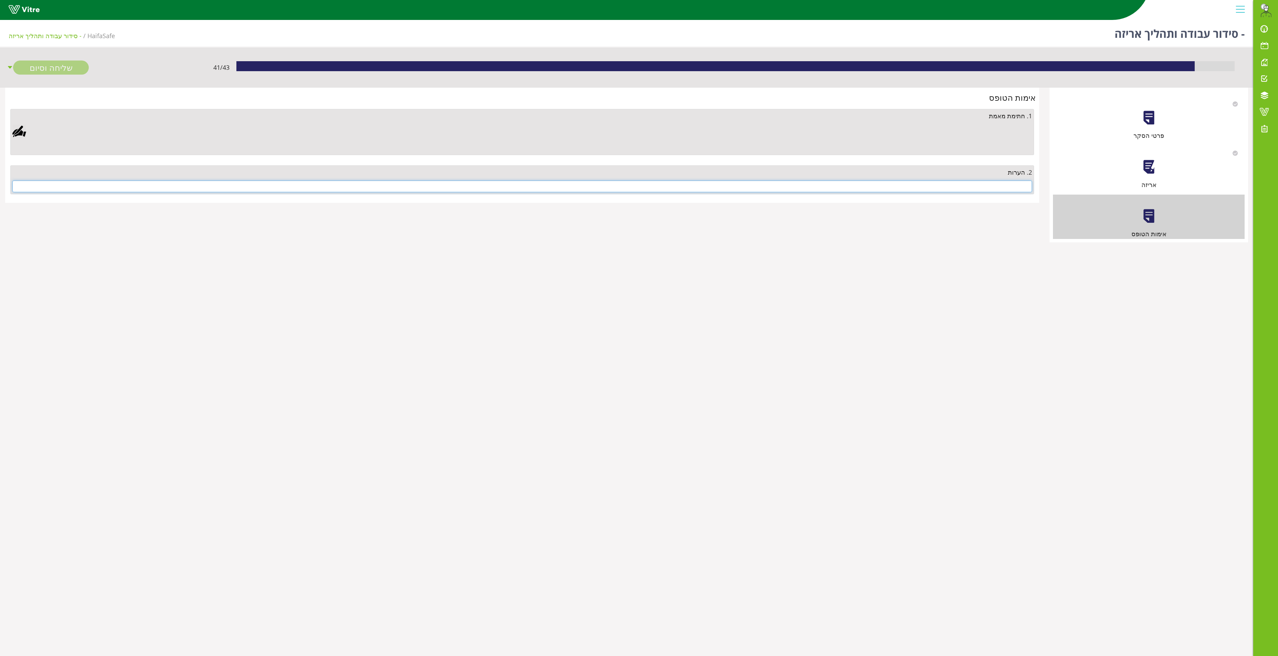
click at [986, 189] on input "text" at bounding box center [521, 187] width 1019 height 12
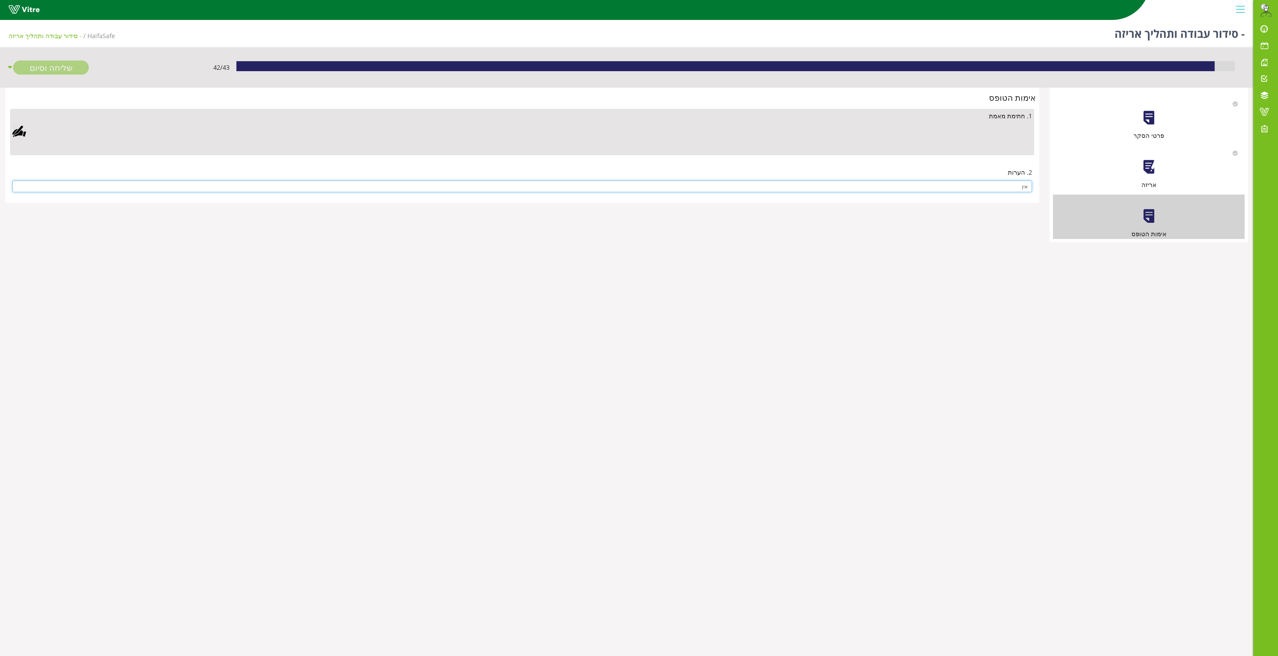
type input "אין"
click at [19, 131] on div at bounding box center [19, 132] width 14 height 14
click at [371, 308] on link "Save" at bounding box center [367, 308] width 20 height 12
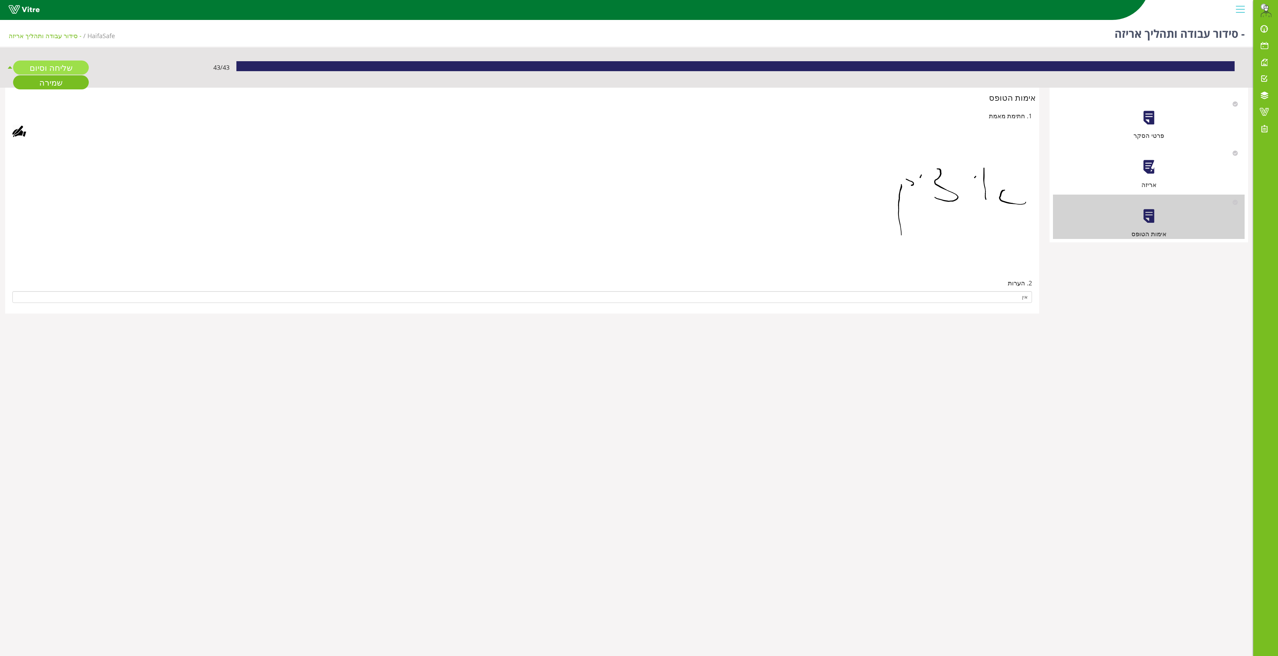
click at [36, 64] on link "שליחה וסיום" at bounding box center [51, 68] width 76 height 14
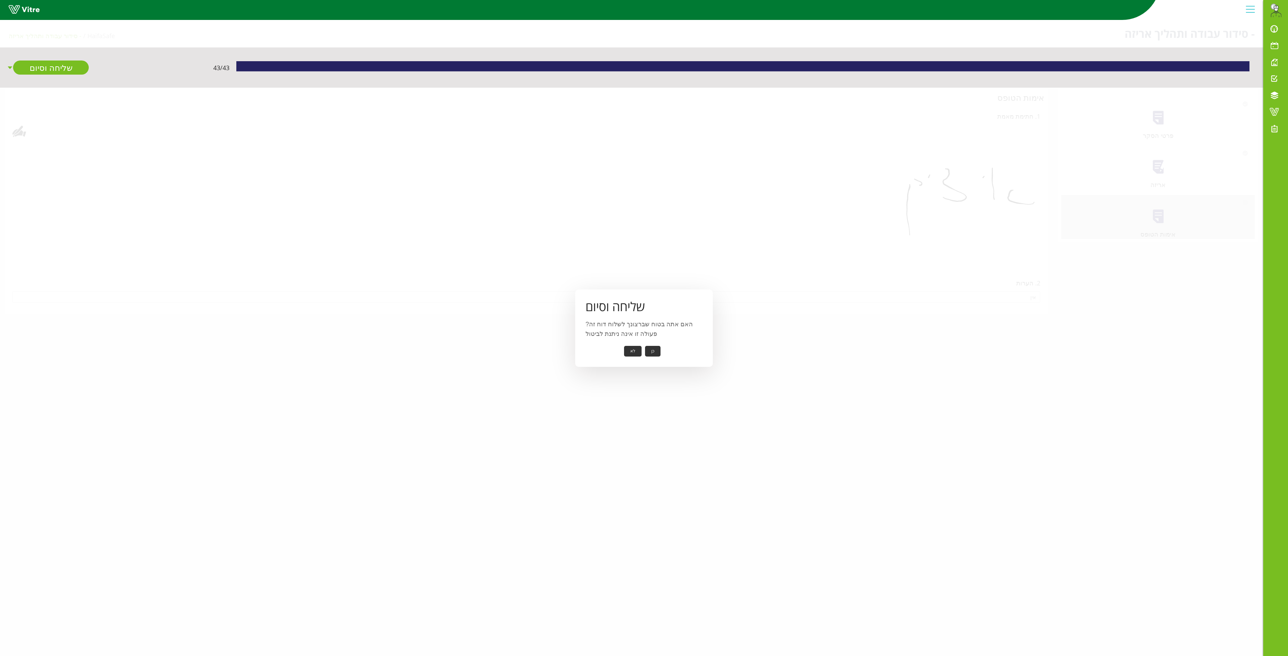
click at [655, 348] on button "כן" at bounding box center [652, 351] width 15 height 11
click at [643, 345] on button "אישור" at bounding box center [642, 346] width 23 height 11
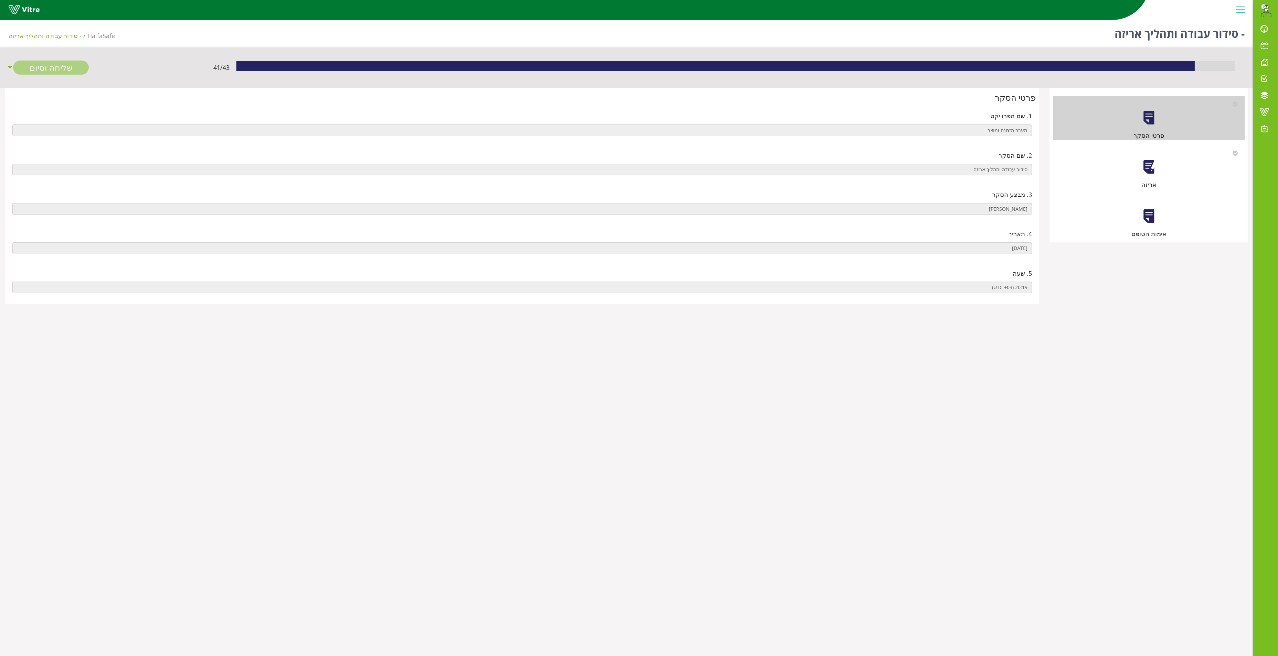
click at [1150, 171] on div at bounding box center [1148, 166] width 15 height 15
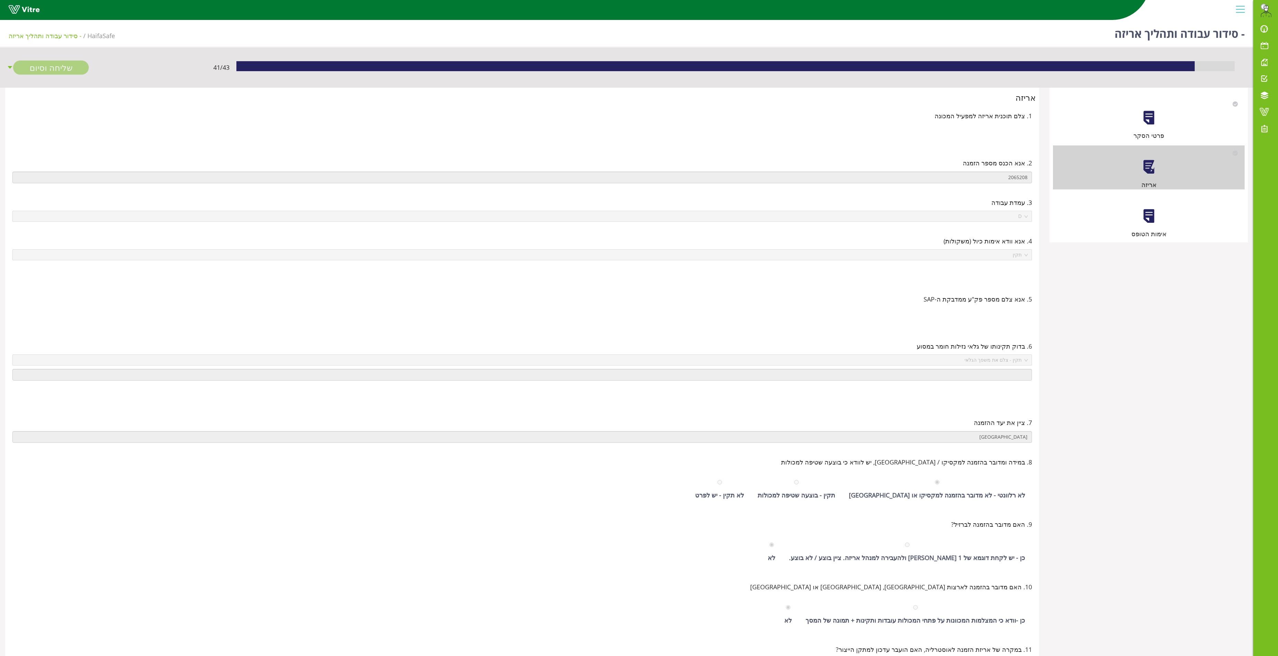
click at [1140, 215] on div "אימות הטופס" at bounding box center [1149, 217] width 192 height 44
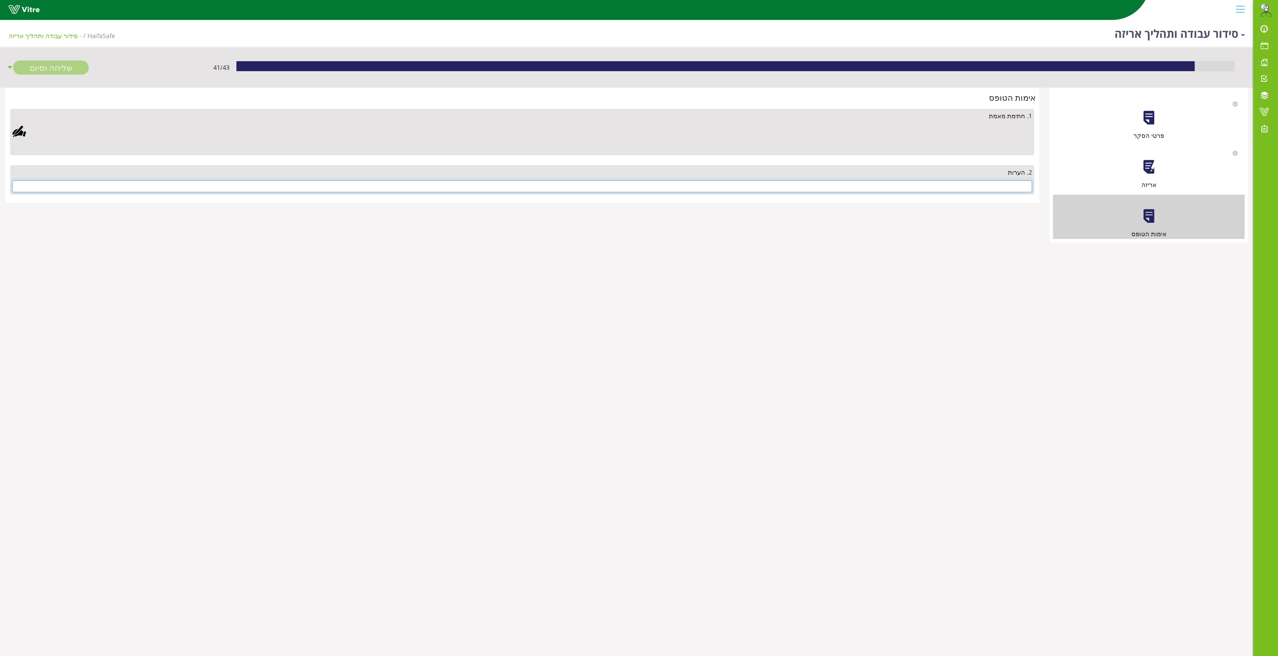
click at [999, 186] on input "text" at bounding box center [521, 187] width 1019 height 12
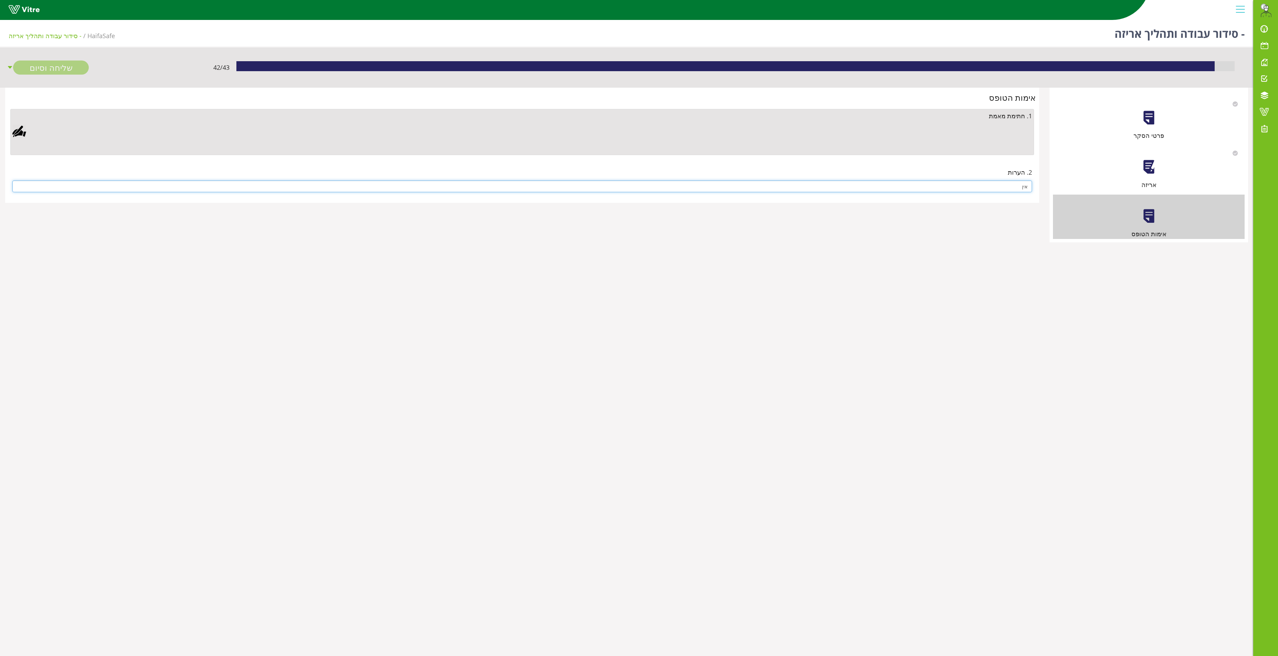
type input "אין"
click at [23, 132] on div at bounding box center [19, 132] width 14 height 14
click at [365, 308] on link "Save" at bounding box center [367, 308] width 20 height 12
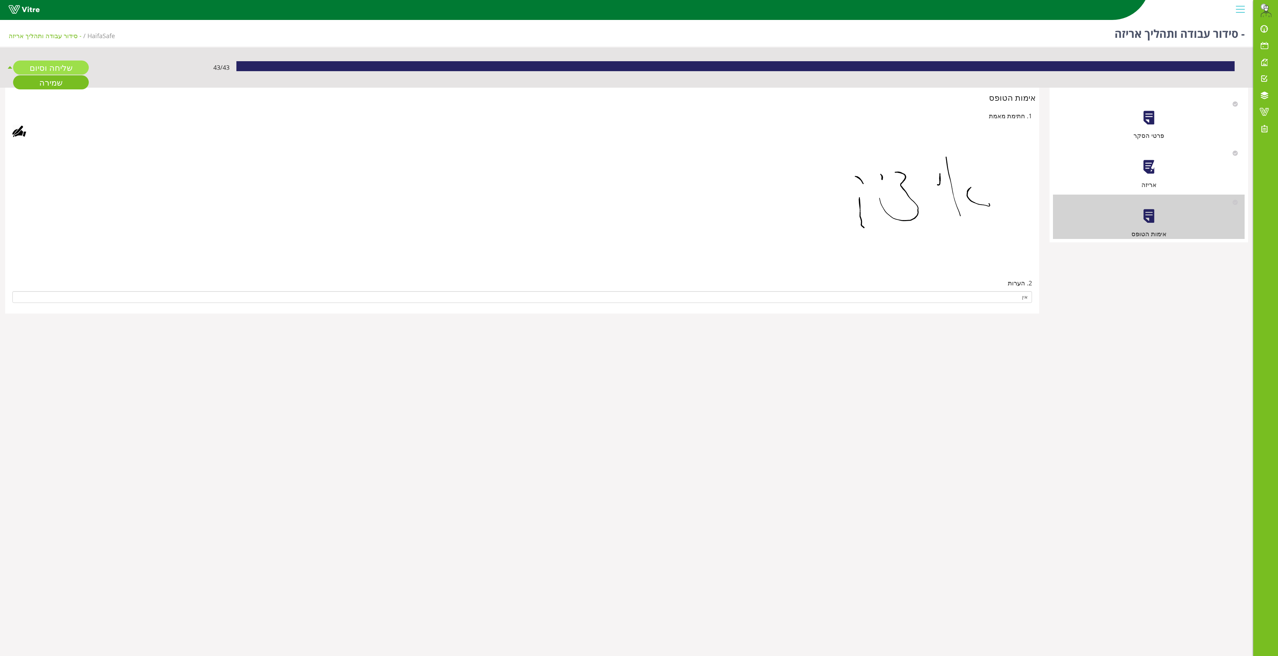
click at [56, 67] on link "שליחה וסיום" at bounding box center [51, 68] width 76 height 14
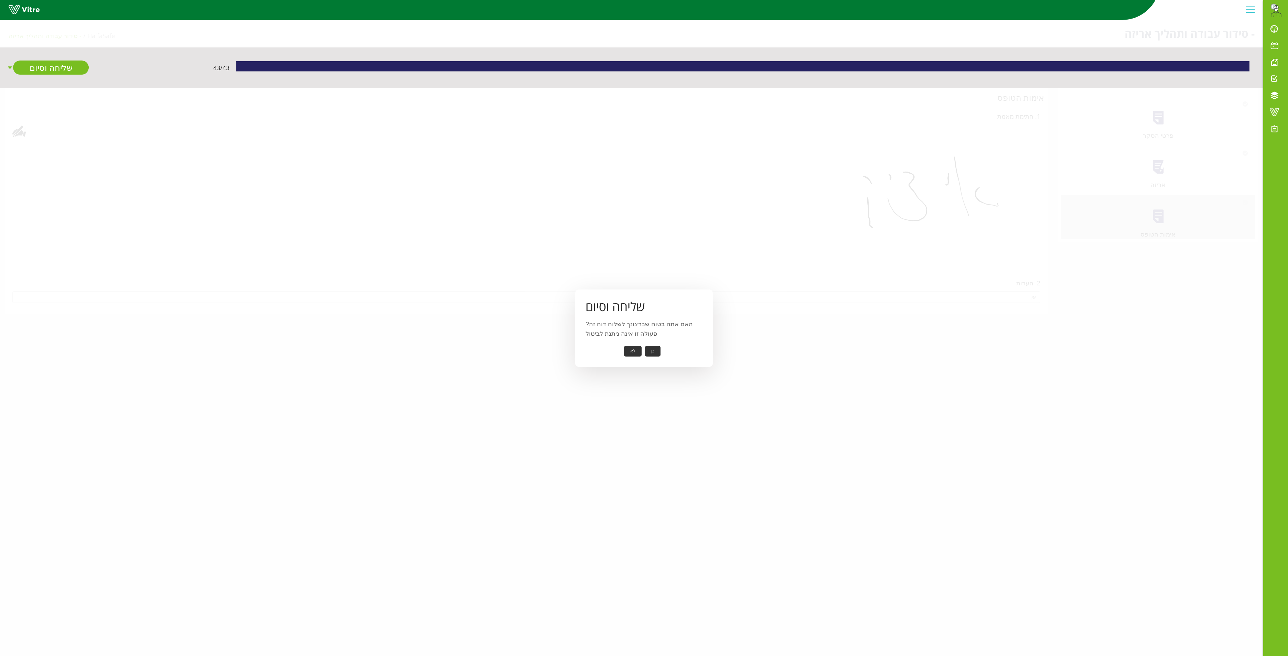
click at [651, 346] on button "כן" at bounding box center [652, 351] width 15 height 11
click at [649, 345] on button "אישור" at bounding box center [642, 346] width 23 height 11
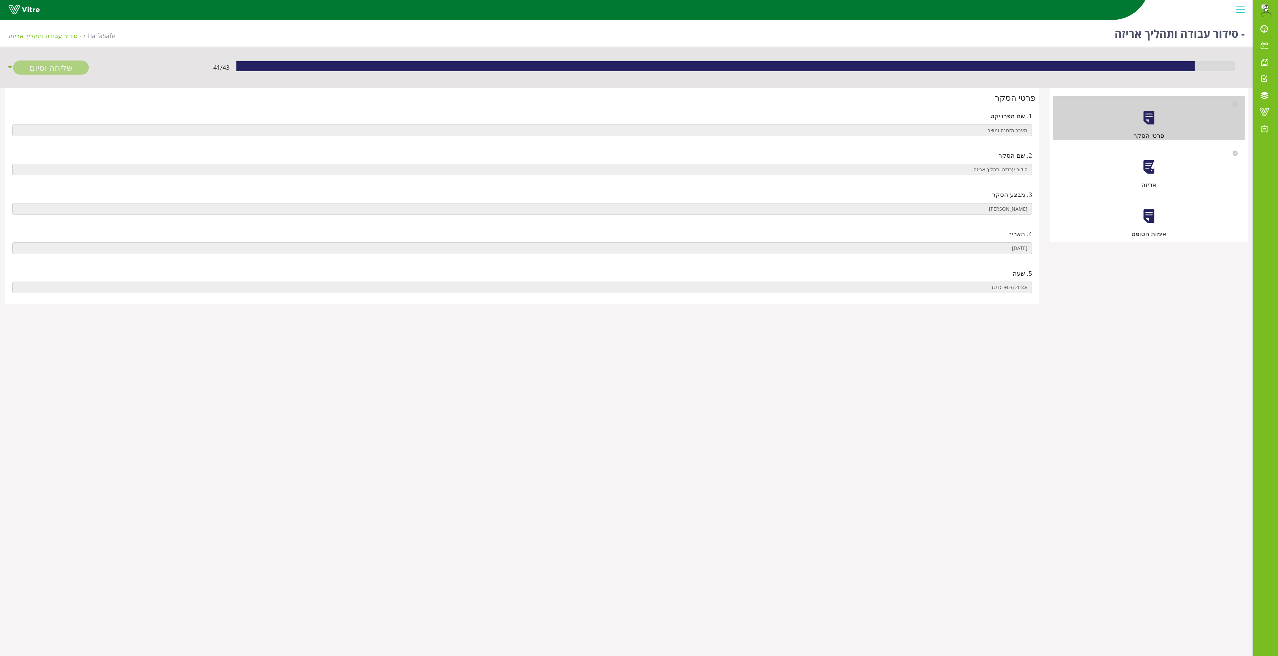
click at [1153, 164] on div at bounding box center [1148, 166] width 15 height 15
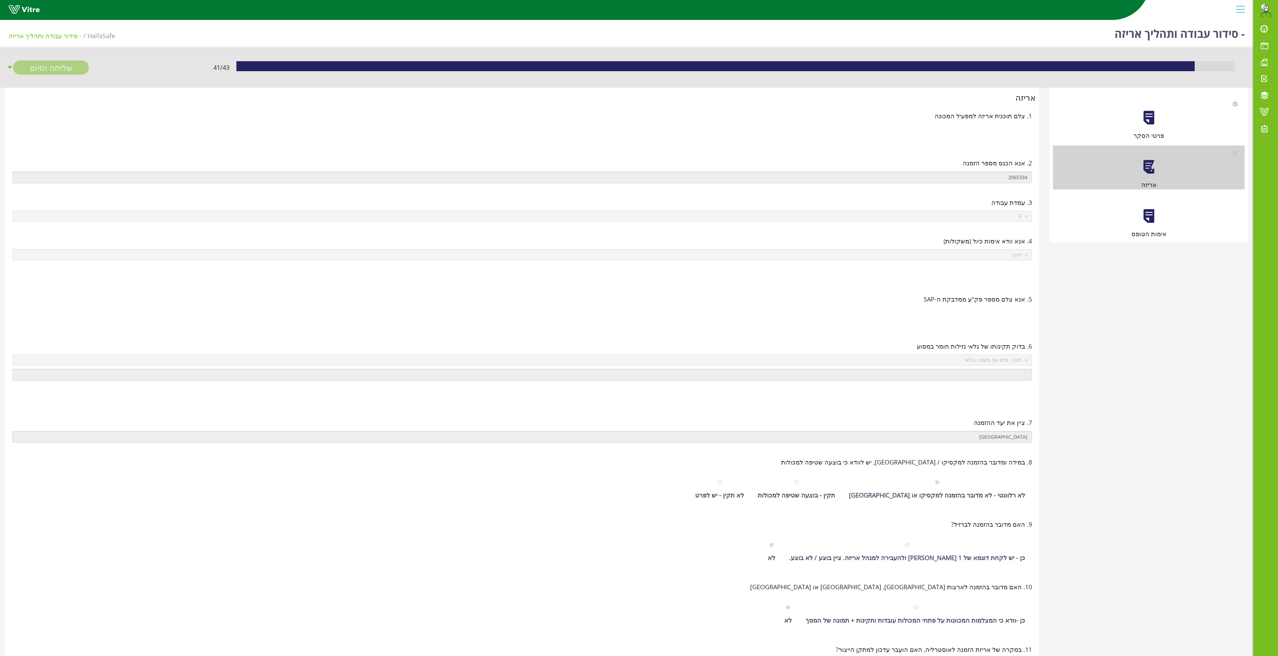
click at [1143, 223] on div at bounding box center [1148, 215] width 15 height 15
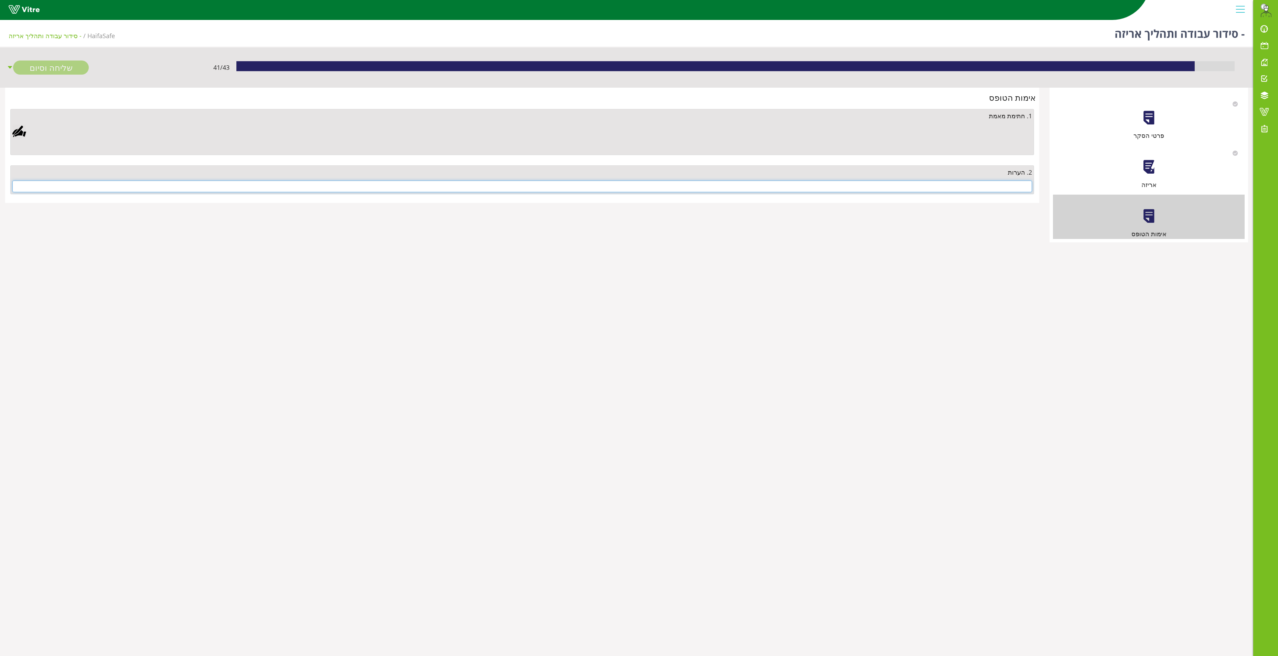
click at [961, 186] on input "text" at bounding box center [521, 187] width 1019 height 12
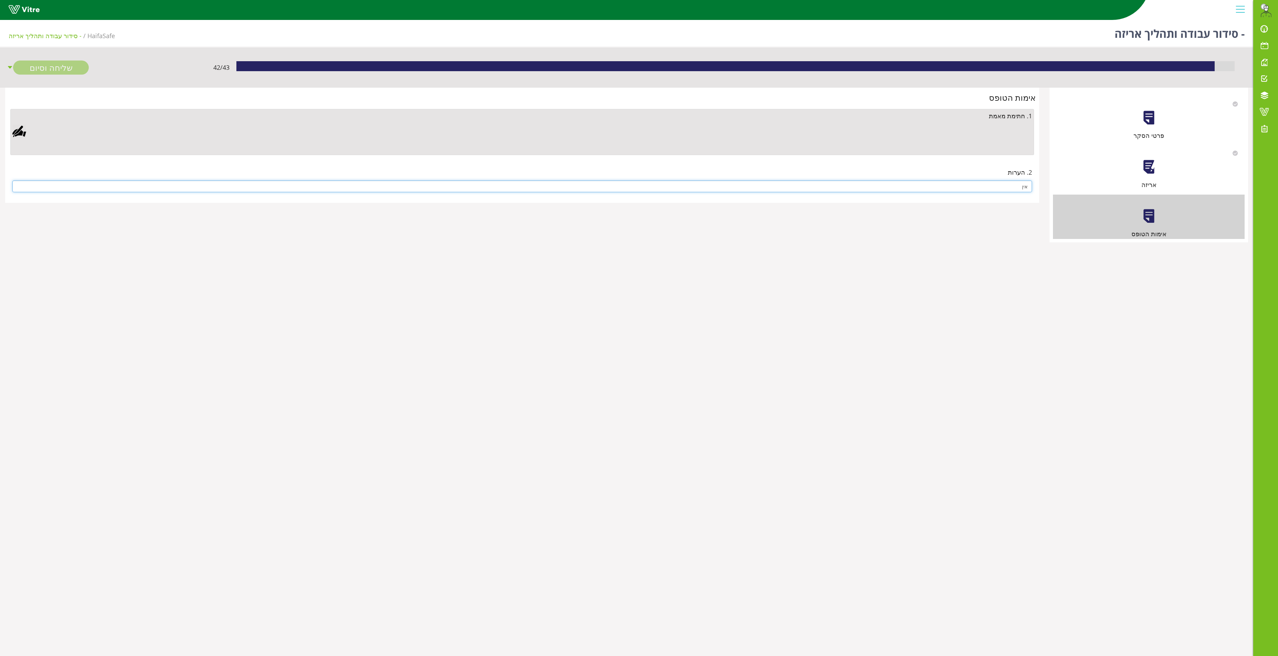
type input "אין"
click at [21, 135] on div at bounding box center [19, 132] width 14 height 14
click at [370, 309] on link "Save" at bounding box center [367, 308] width 20 height 12
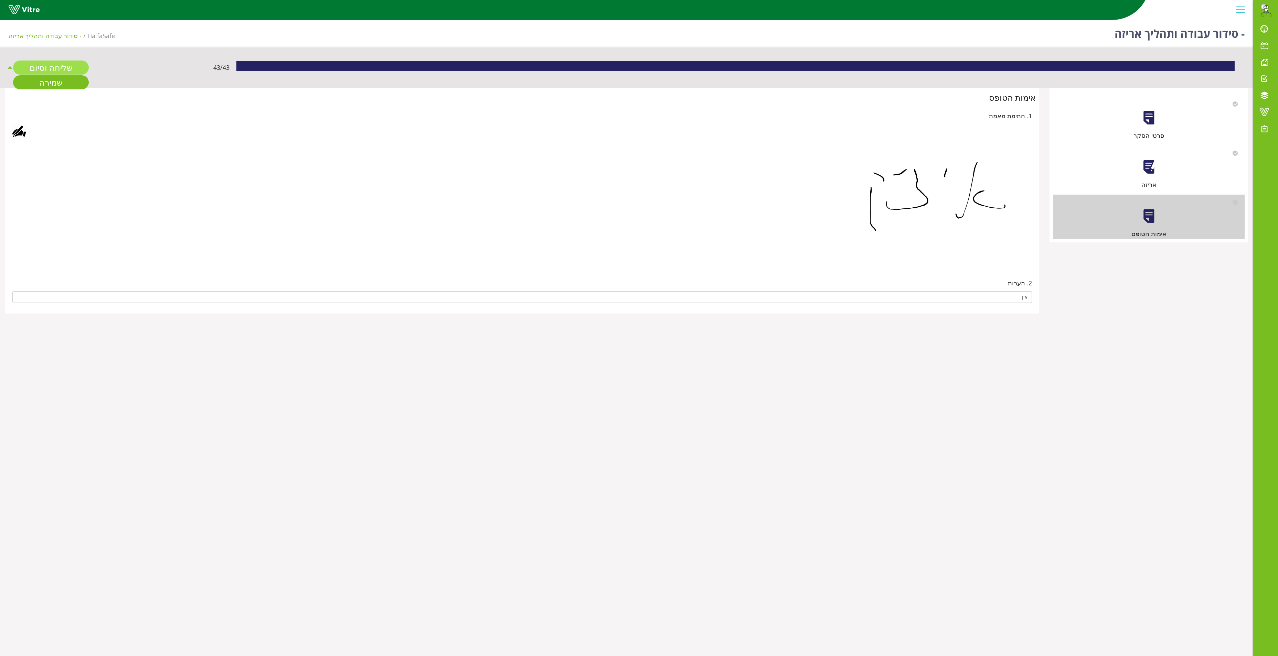
click at [49, 61] on link "שליחה וסיום" at bounding box center [51, 68] width 76 height 14
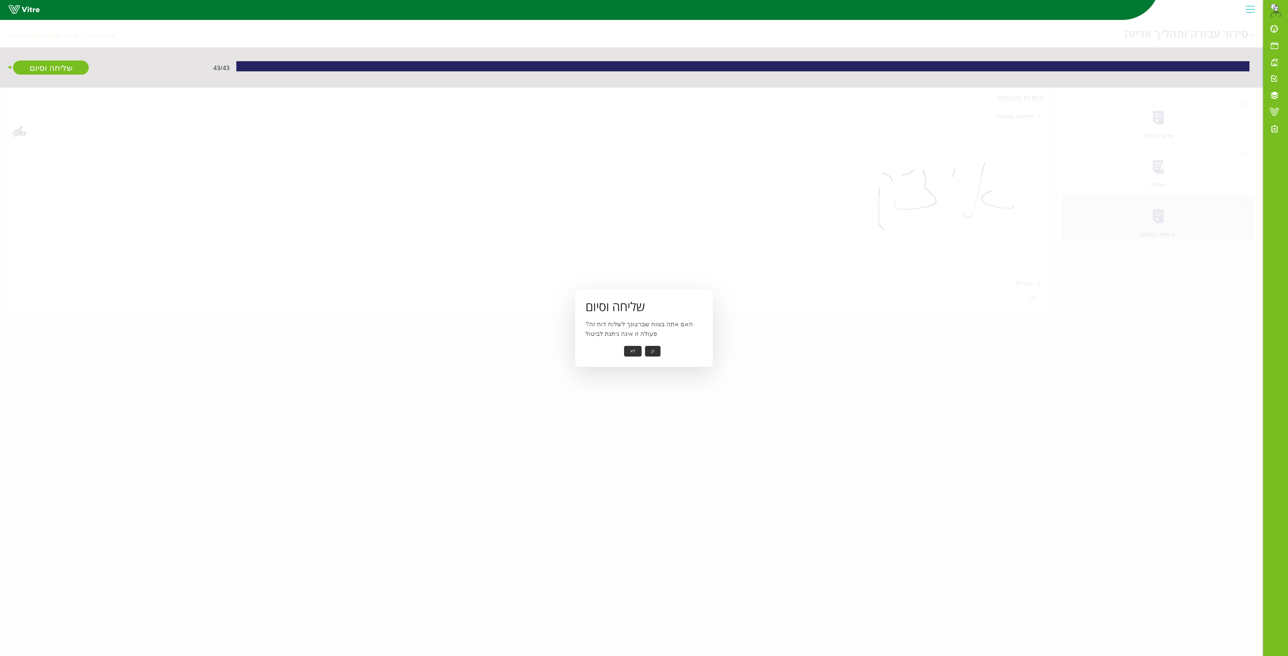
click at [652, 350] on button "כן" at bounding box center [652, 351] width 15 height 11
click at [650, 346] on button "אישור" at bounding box center [642, 346] width 23 height 11
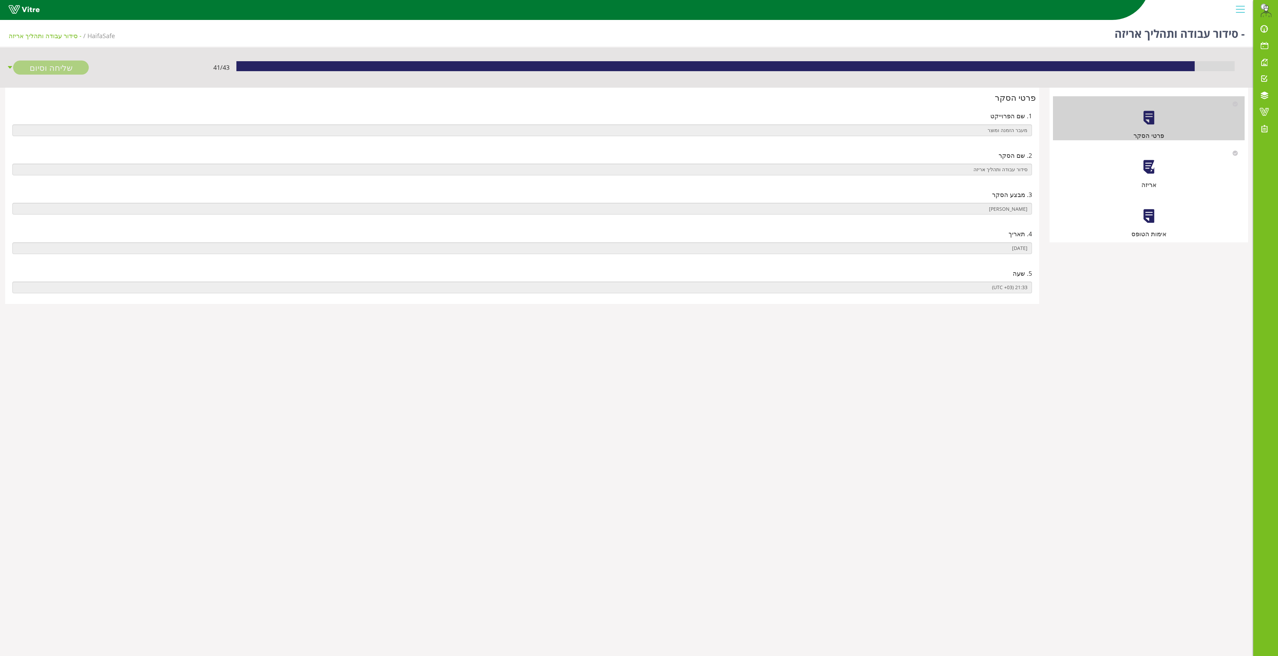
click at [1146, 168] on div at bounding box center [1148, 166] width 15 height 15
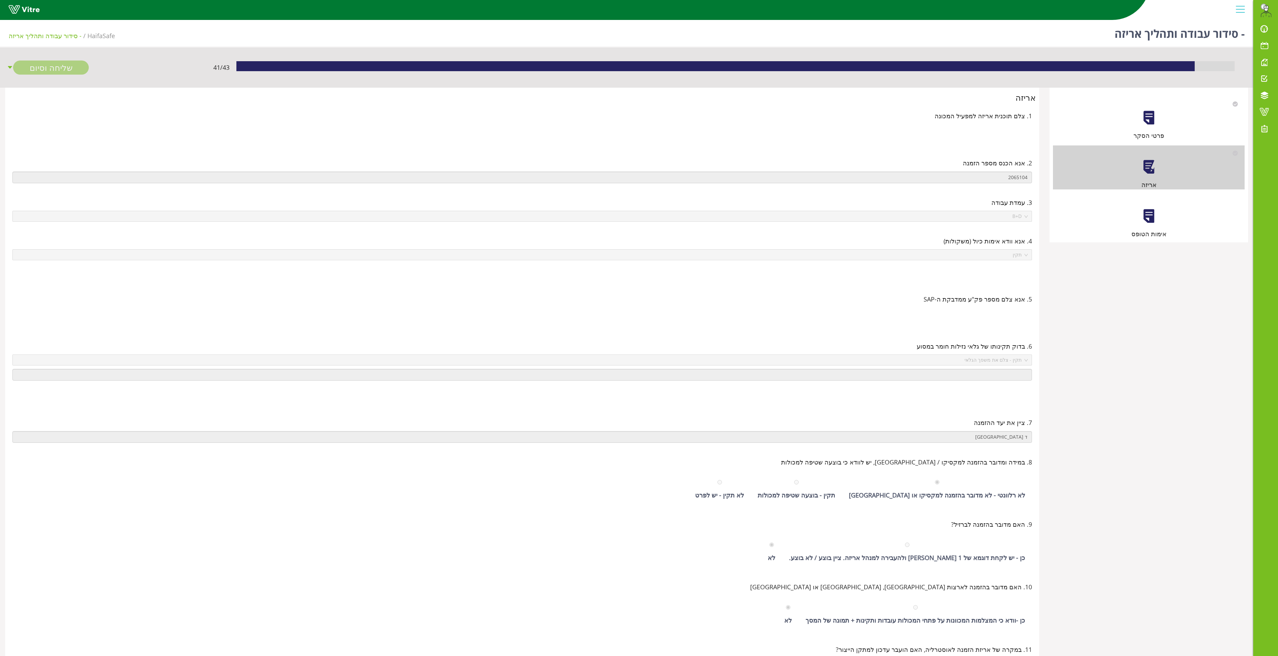
click at [1148, 215] on div at bounding box center [1148, 215] width 15 height 15
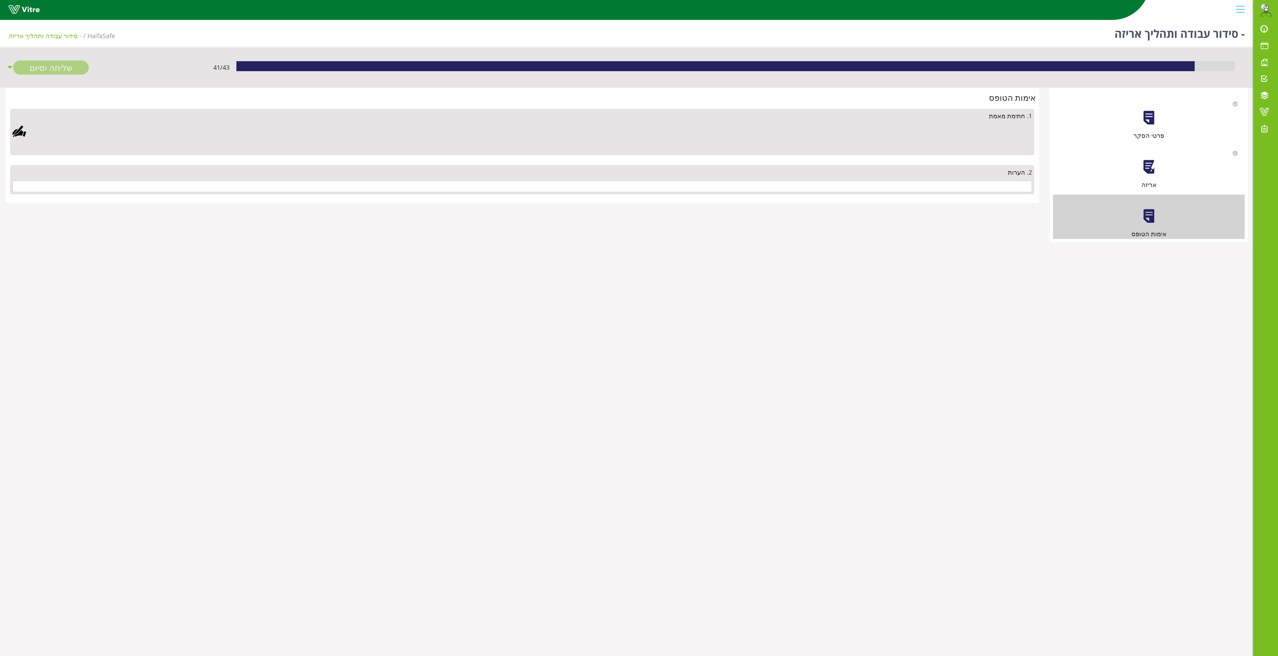
click at [1150, 171] on div at bounding box center [1148, 166] width 15 height 15
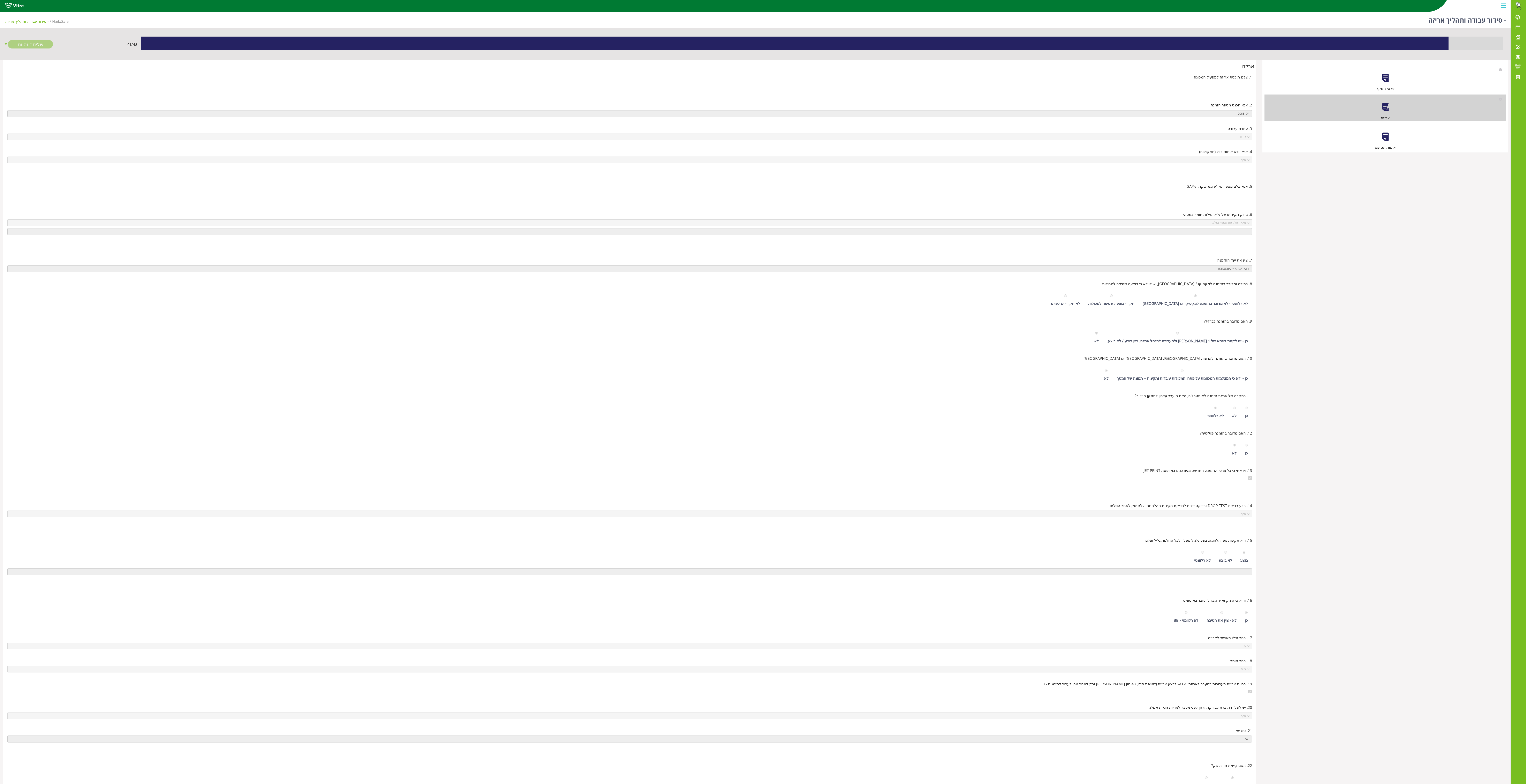
click at [763, 137] on div at bounding box center [1385, 136] width 9 height 9
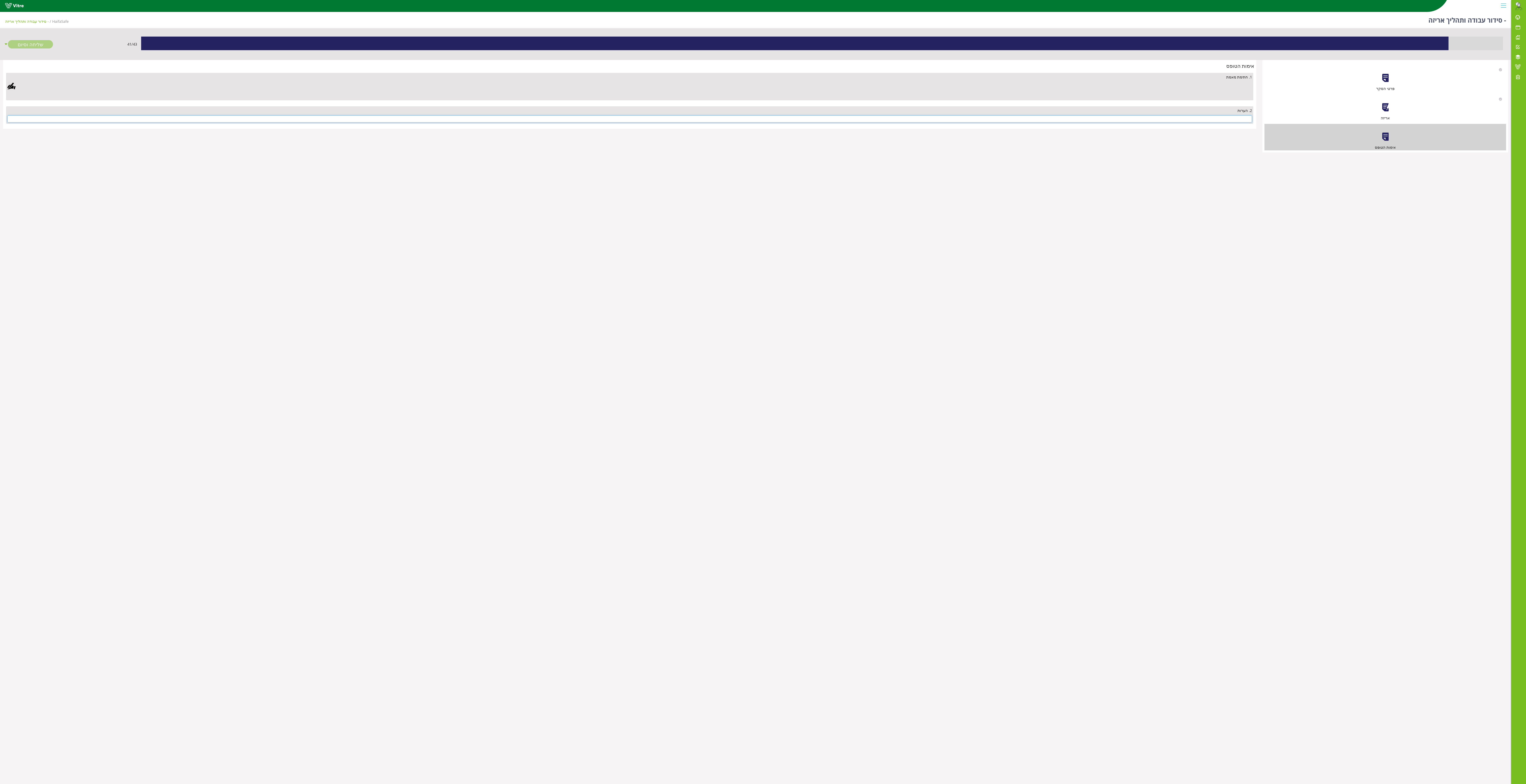
click at [763, 119] on input "text" at bounding box center [630, 119] width 1245 height 7
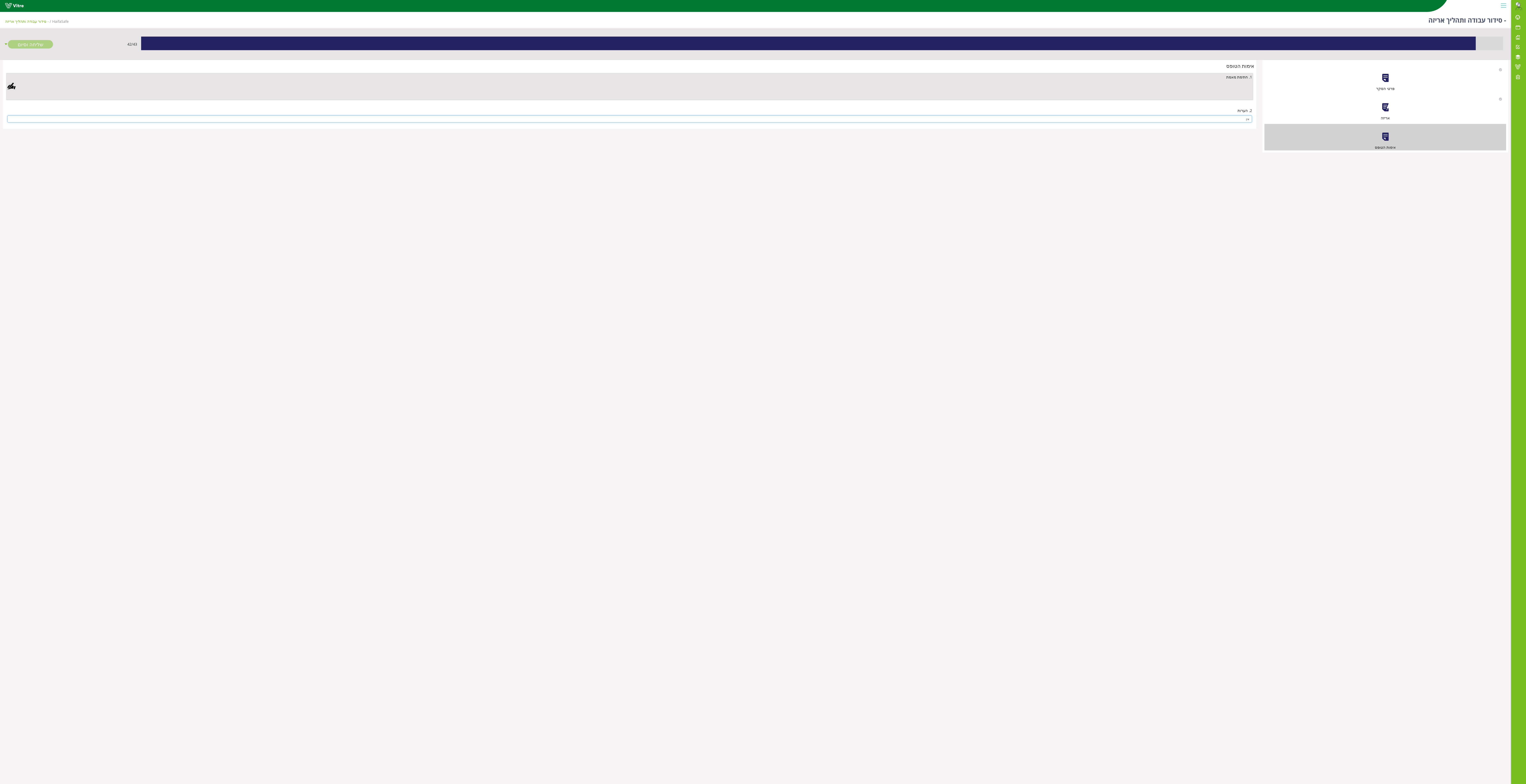
type input "אין"
click at [13, 85] on div at bounding box center [11, 86] width 8 height 8
click at [423, 284] on div "Clear Save Cancel" at bounding box center [449, 247] width 134 height 103
click at [416, 284] on link "Save" at bounding box center [410, 282] width 12 height 7
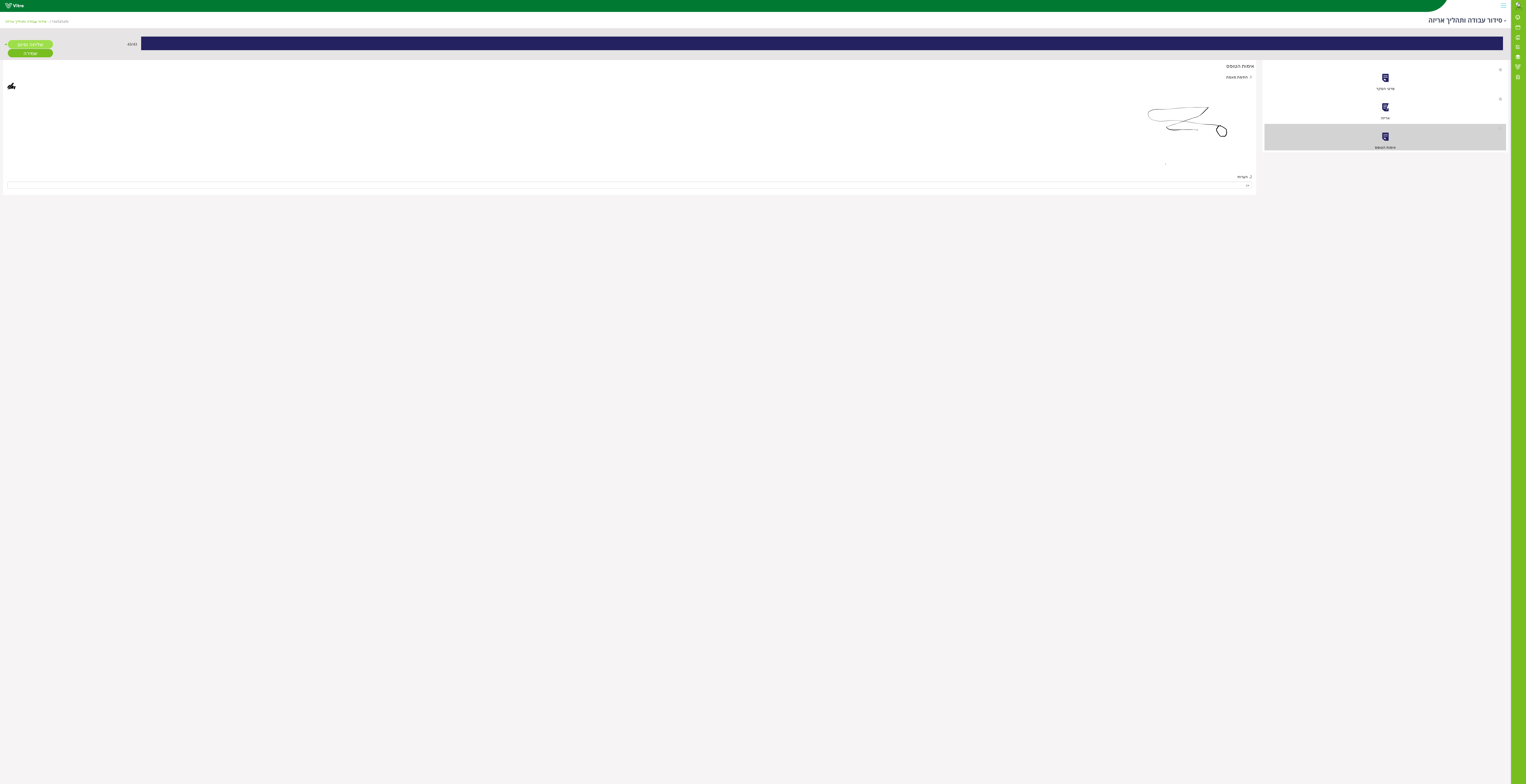
click at [36, 44] on link "שליחה וסיום" at bounding box center [30, 44] width 45 height 8
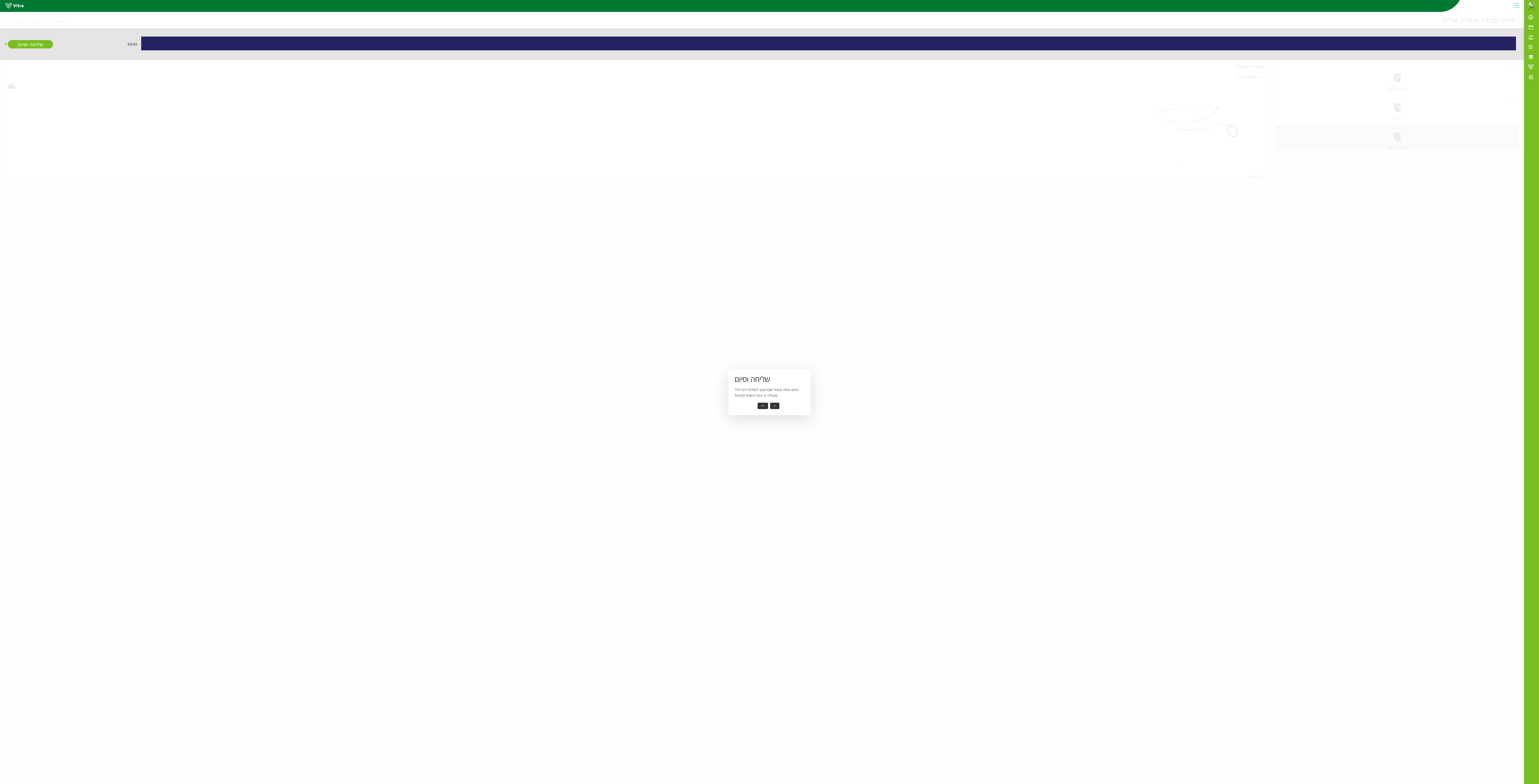
click at [763, 392] on button "כן" at bounding box center [774, 405] width 9 height 7
drag, startPoint x: 767, startPoint y: 396, endPoint x: 770, endPoint y: 404, distance: 8.5
click at [763, 392] on div "שליחה וסיום הדוח נשלח בהצלחה אישור" at bounding box center [770, 392] width 82 height 41
drag, startPoint x: 770, startPoint y: 404, endPoint x: 766, endPoint y: 404, distance: 4.0
click at [763, 392] on div "שליחה וסיום הדוח נשלח בהצלחה אישור" at bounding box center [770, 392] width 82 height 41
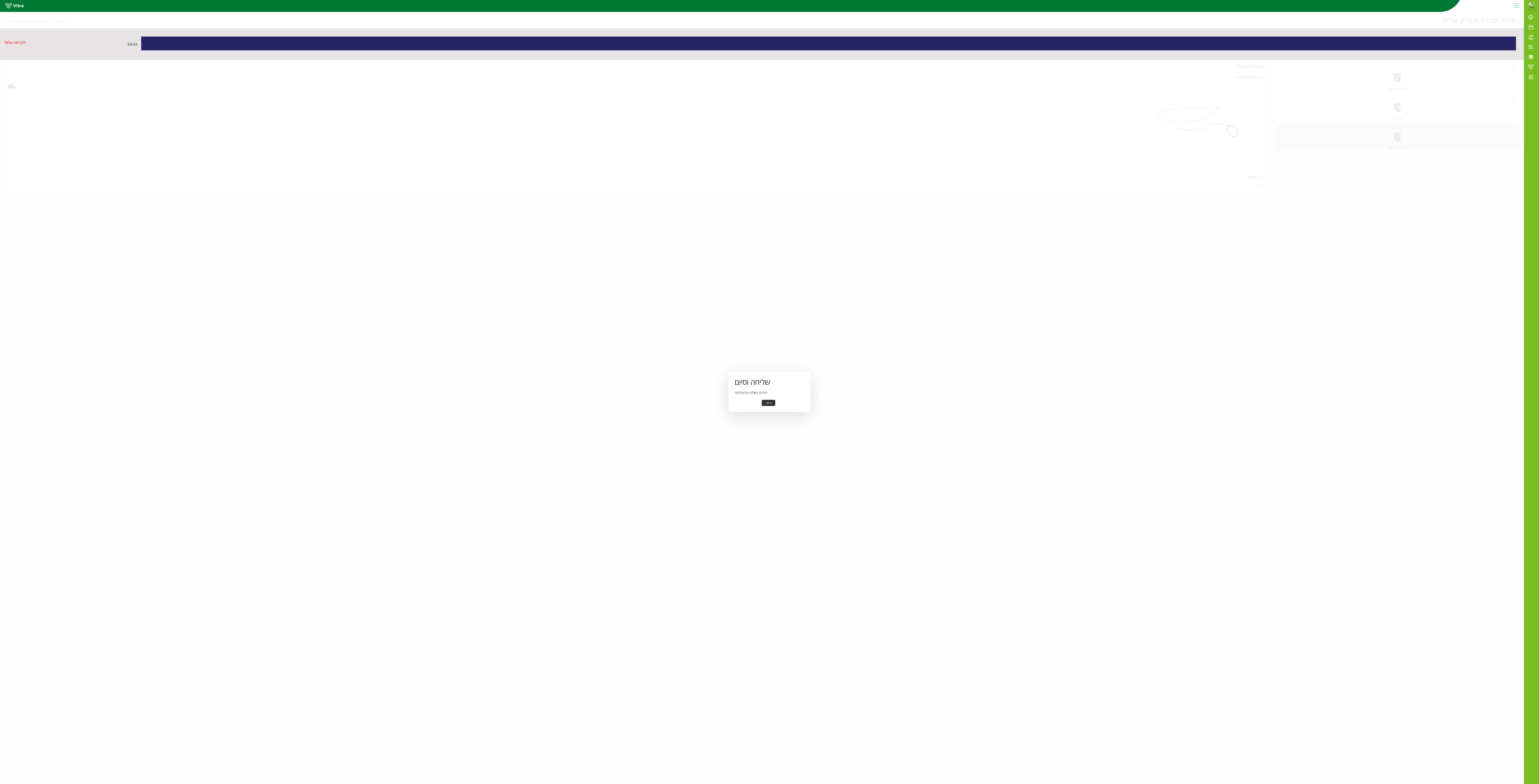
click at [763, 392] on button "אישור" at bounding box center [768, 402] width 14 height 7
